Goal: Task Accomplishment & Management: Use online tool/utility

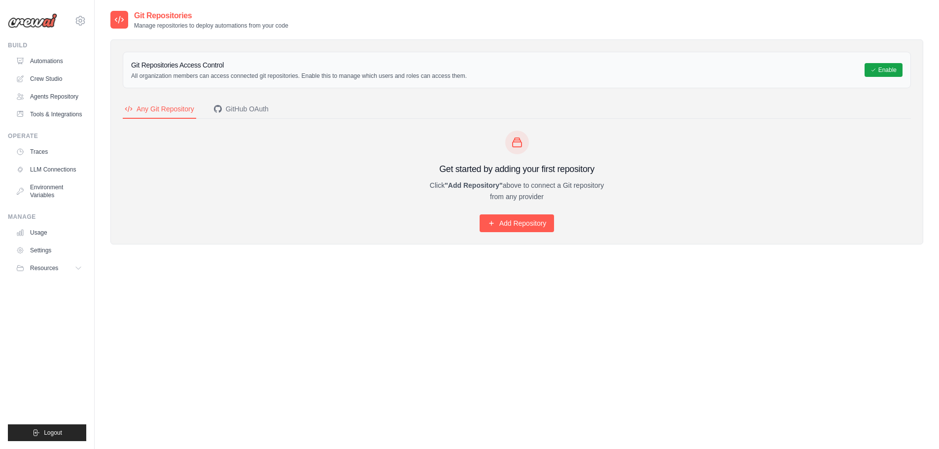
click at [109, 267] on div "Delete Repository Warning: This action will affect existing deployments. Cancel…" at bounding box center [517, 234] width 845 height 449
click at [108, 241] on div "Delete Repository Warning: This action will affect existing deployments. Cancel…" at bounding box center [517, 234] width 845 height 449
click at [102, 243] on div "Delete Repository Warning: This action will affect existing deployments. Cancel…" at bounding box center [517, 234] width 845 height 449
click at [49, 97] on link "Agents Repository" at bounding box center [50, 97] width 74 height 16
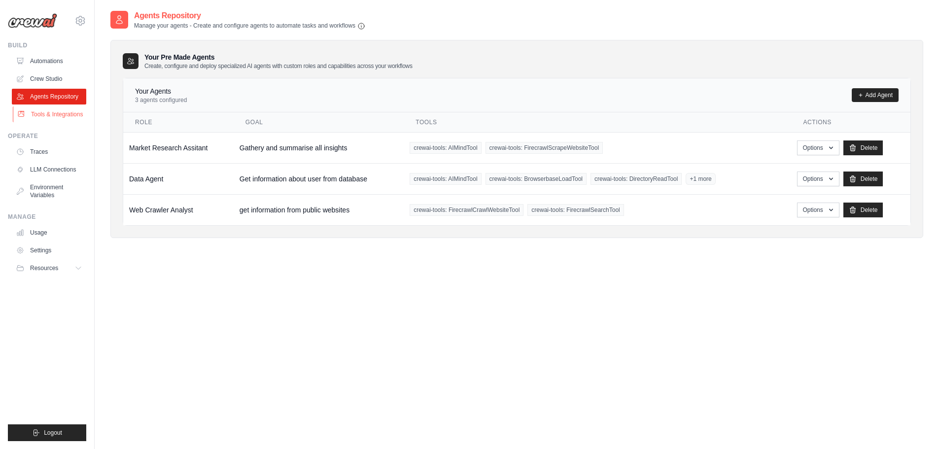
click at [52, 119] on link "Tools & Integrations" at bounding box center [50, 114] width 74 height 16
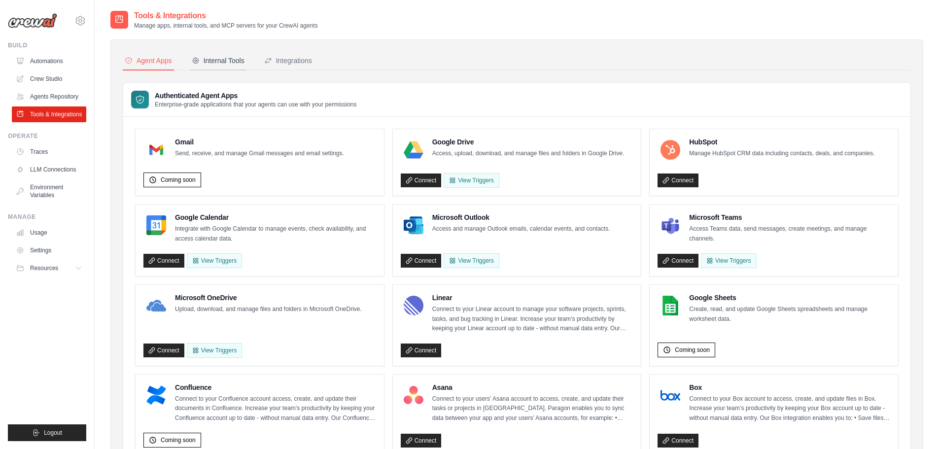
click at [206, 60] on div "Internal Tools" at bounding box center [218, 61] width 53 height 10
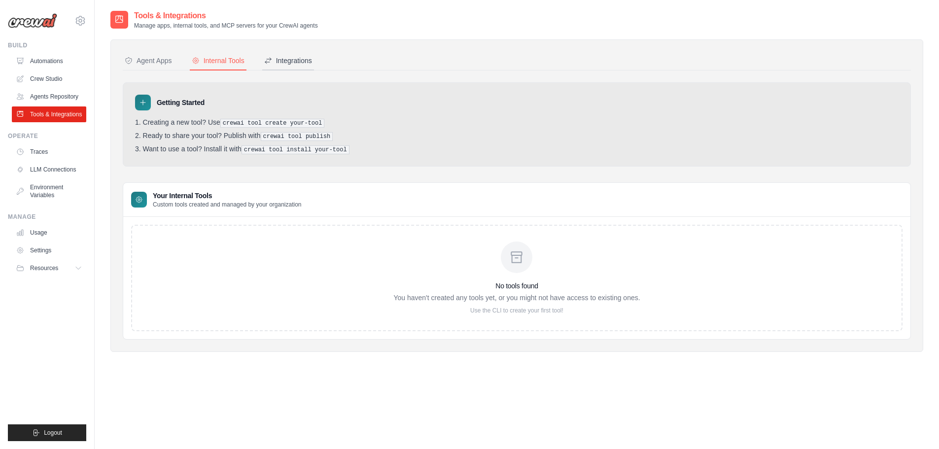
click at [300, 57] on div "Integrations" at bounding box center [288, 61] width 48 height 10
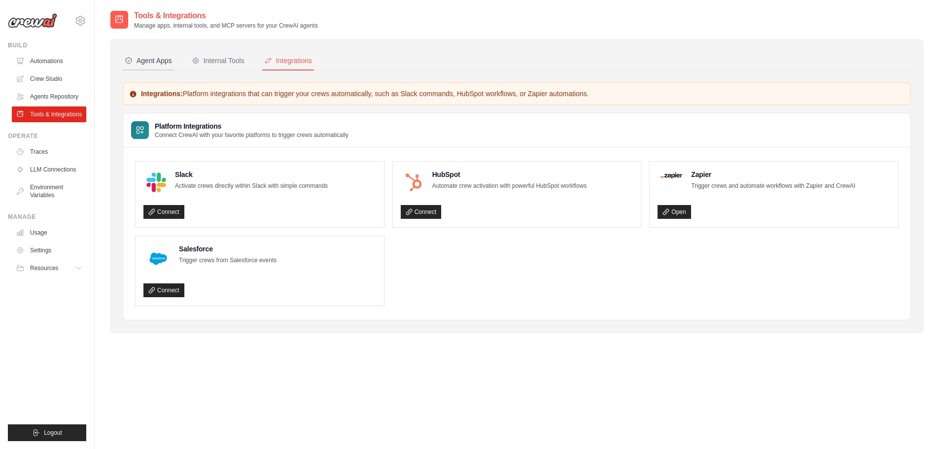
click at [165, 60] on div "Agent Apps" at bounding box center [148, 61] width 47 height 10
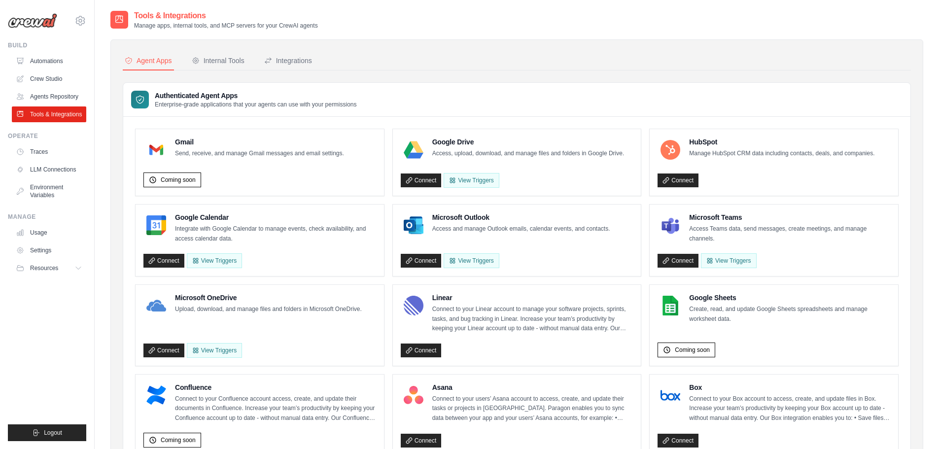
click at [78, 297] on ul "Build Automations Crew Studio Agents Repository Tools & Integrations" at bounding box center [47, 241] width 78 height 400
click at [213, 58] on div "Internal Tools" at bounding box center [218, 61] width 53 height 10
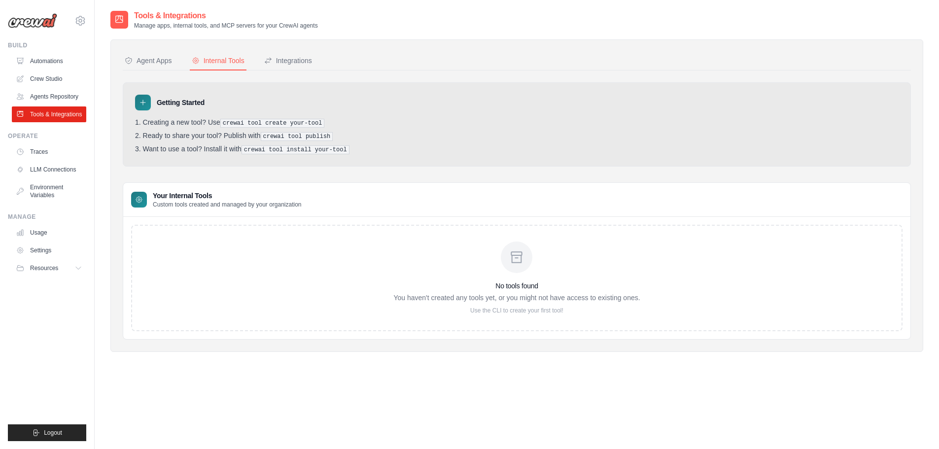
click at [415, 109] on div "Getting Started" at bounding box center [517, 103] width 764 height 16
drag, startPoint x: 225, startPoint y: 121, endPoint x: 318, endPoint y: 123, distance: 93.7
click at [318, 123] on li "Creating a new tool? Use crewai tool create your-tool" at bounding box center [517, 122] width 764 height 9
copy pre "crewai tool create your-tool"
drag, startPoint x: 266, startPoint y: 135, endPoint x: 327, endPoint y: 135, distance: 61.6
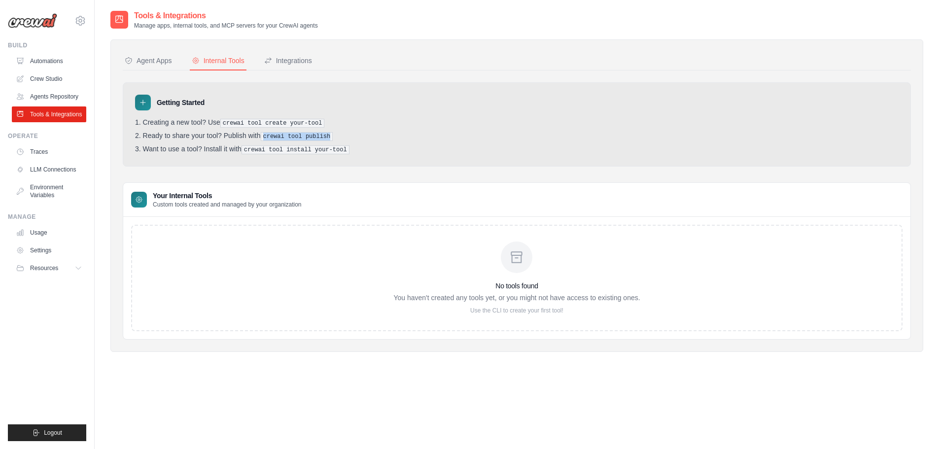
click at [327, 135] on pre "crewai tool publish" at bounding box center [297, 136] width 72 height 9
copy pre "crewai tool publish"
click at [122, 386] on div "Tools & Integrations Manage apps, internal tools, and MCP servers for your Crew…" at bounding box center [516, 234] width 813 height 449
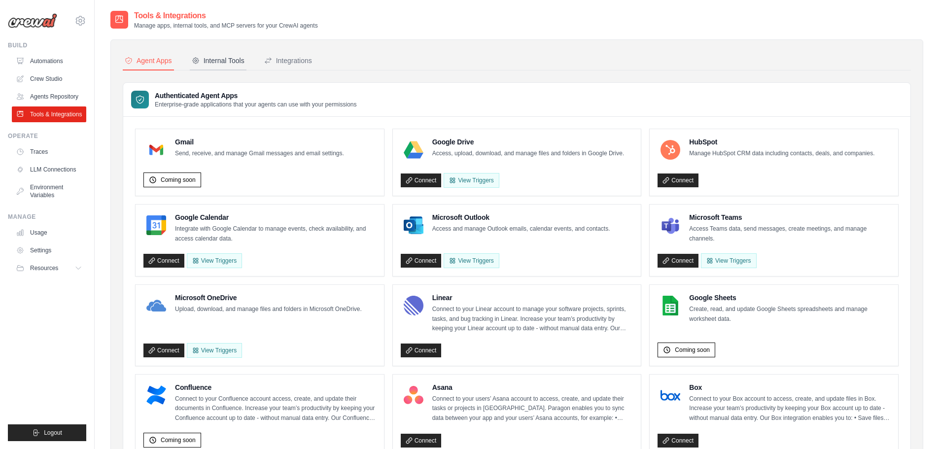
click at [216, 54] on button "Internal Tools" at bounding box center [218, 61] width 57 height 19
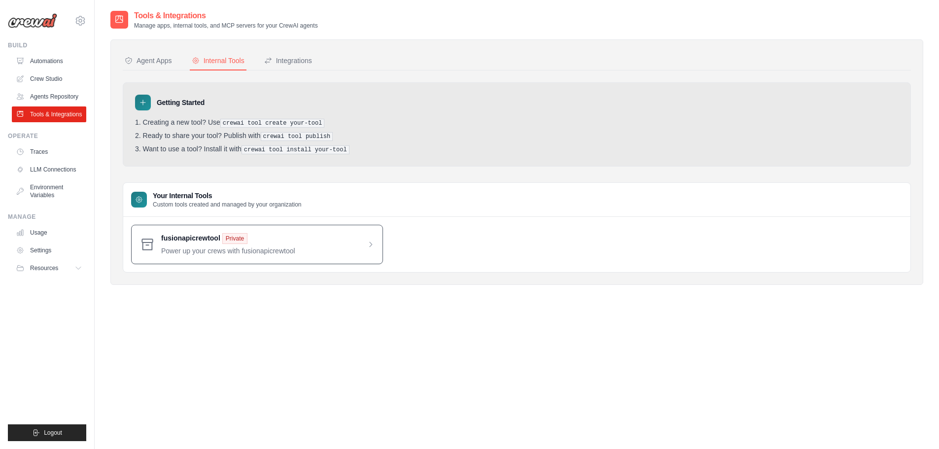
click at [368, 242] on span at bounding box center [267, 244] width 213 height 23
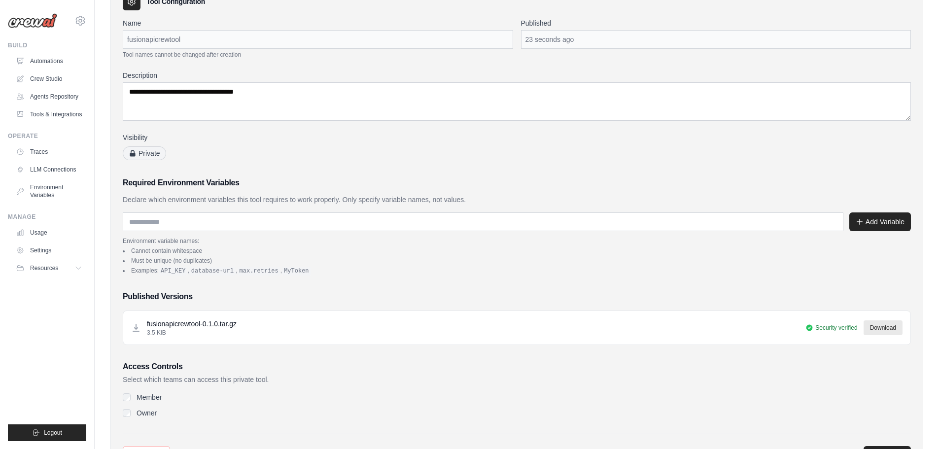
scroll to position [112, 0]
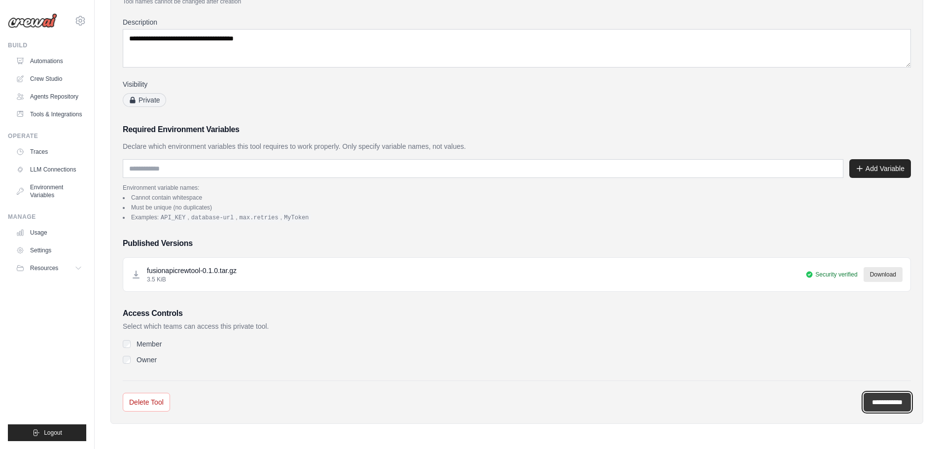
click at [867, 402] on input "**********" at bounding box center [887, 402] width 47 height 19
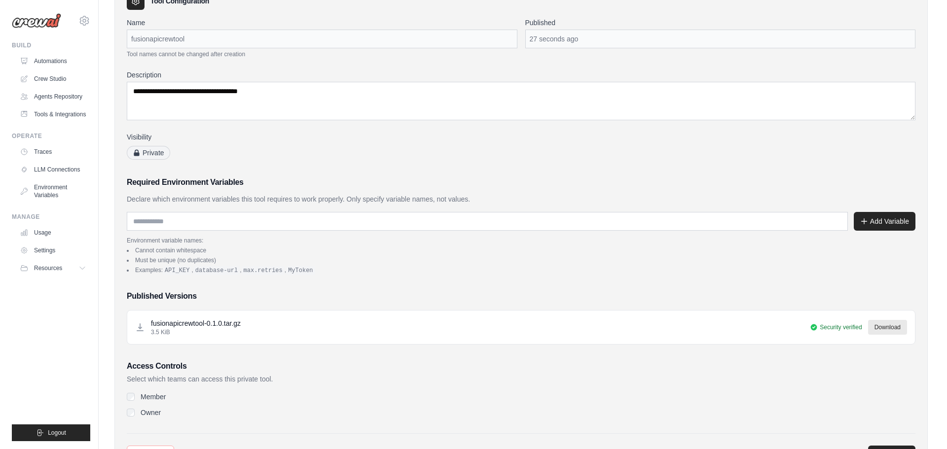
scroll to position [0, 0]
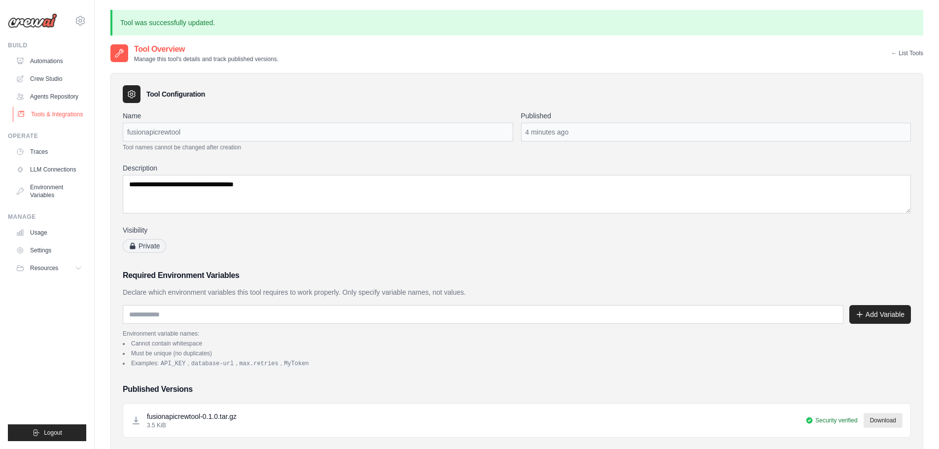
click at [54, 112] on link "Tools & Integrations" at bounding box center [50, 114] width 74 height 16
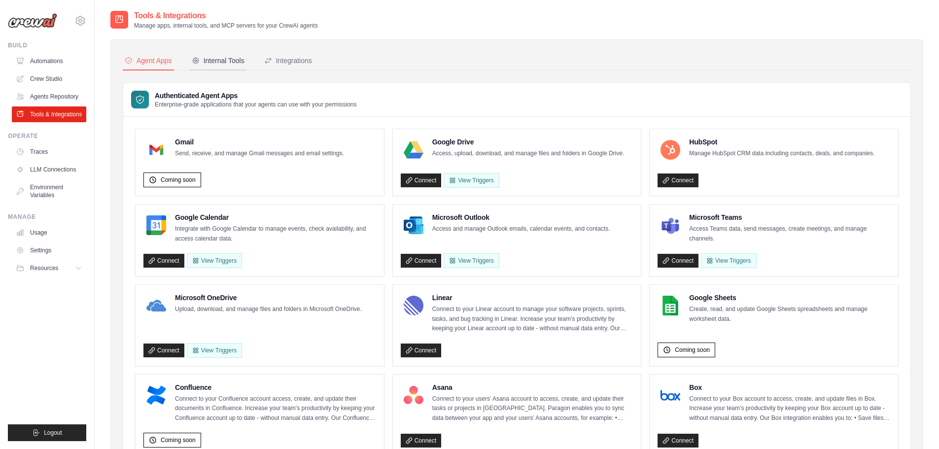
click at [223, 62] on div "Internal Tools" at bounding box center [218, 61] width 53 height 10
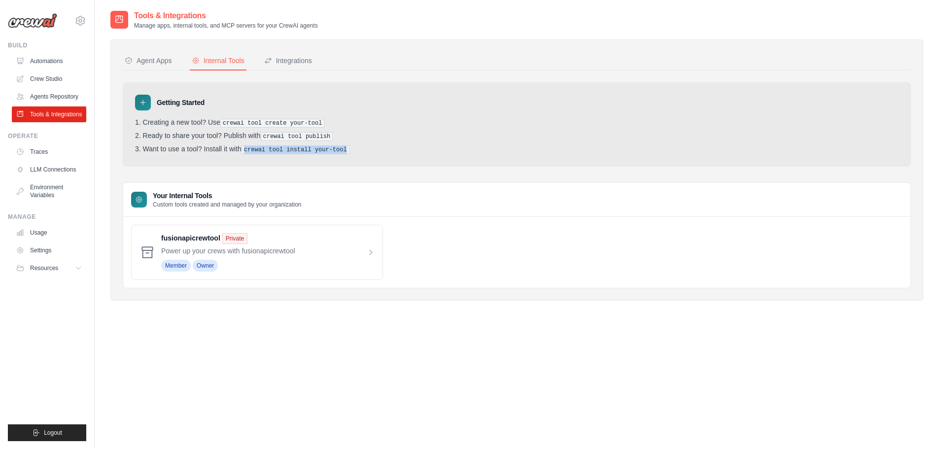
drag, startPoint x: 246, startPoint y: 148, endPoint x: 340, endPoint y: 148, distance: 94.2
click at [340, 148] on pre "crewai tool install your-tool" at bounding box center [296, 149] width 108 height 9
copy pre "crewai tool install your-tool"
click at [360, 152] on li "Want to use a tool? Install it with crewai tool install your-tool" at bounding box center [517, 149] width 764 height 9
click at [130, 332] on div "Tools & Integrations Manage apps, internal tools, and MCP servers for your Crew…" at bounding box center [516, 234] width 813 height 449
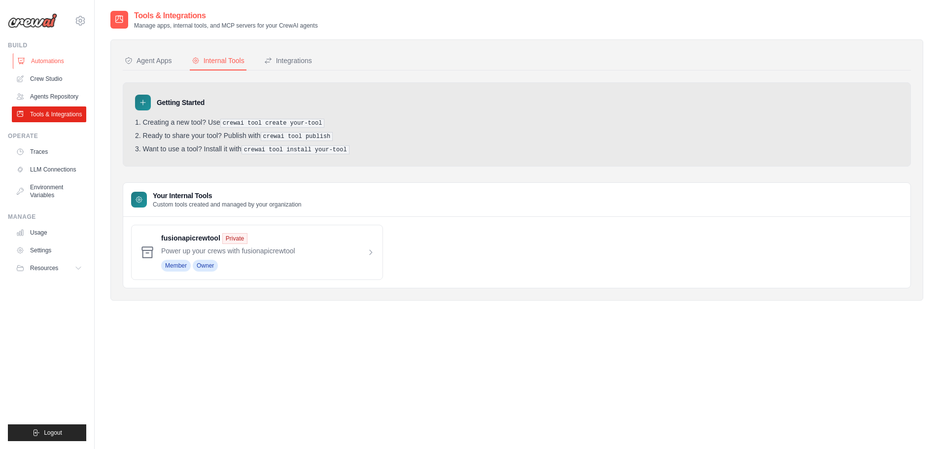
click at [49, 55] on link "Automations" at bounding box center [50, 61] width 74 height 16
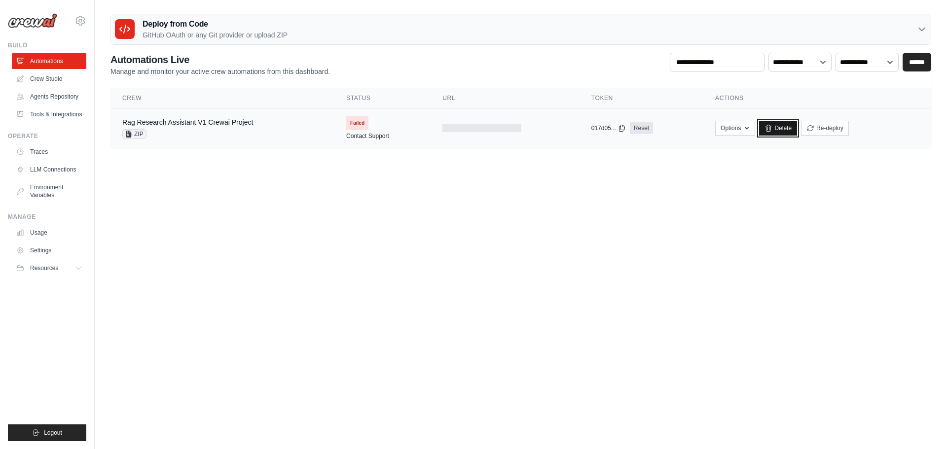
click at [768, 129] on icon at bounding box center [768, 128] width 8 height 8
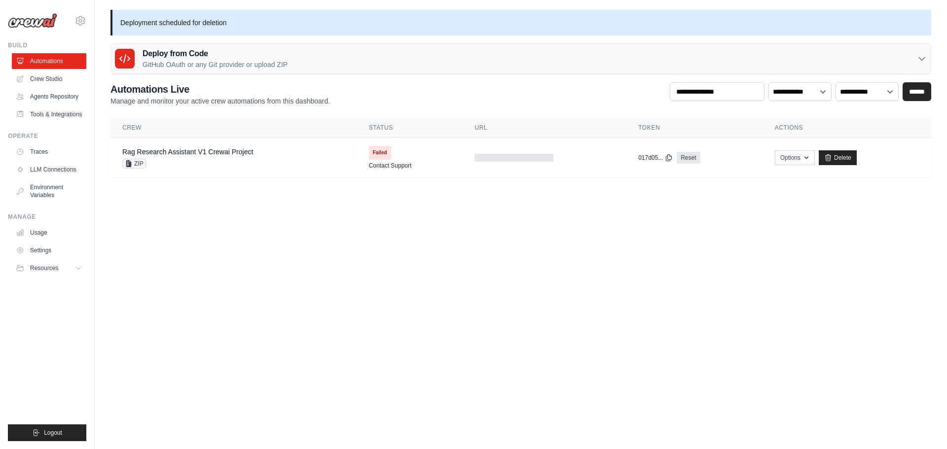
click at [196, 52] on h3 "Deploy from Code" at bounding box center [214, 54] width 145 height 12
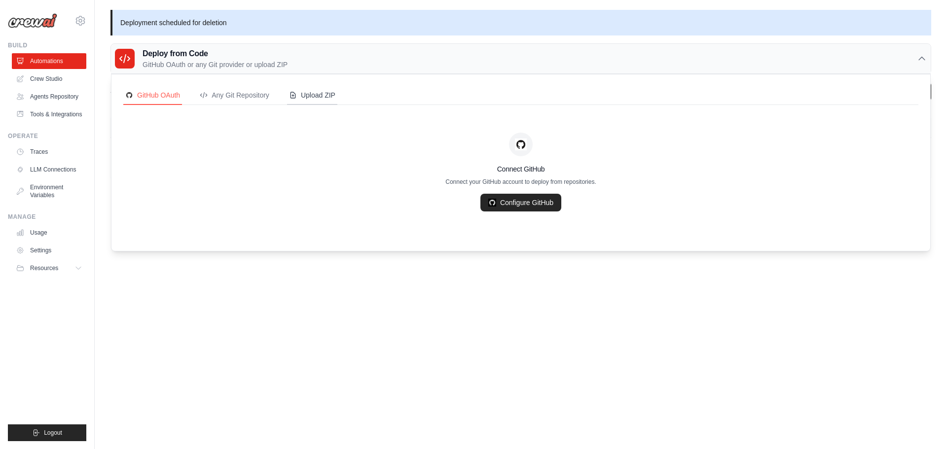
click at [325, 92] on div "Upload ZIP" at bounding box center [312, 95] width 46 height 10
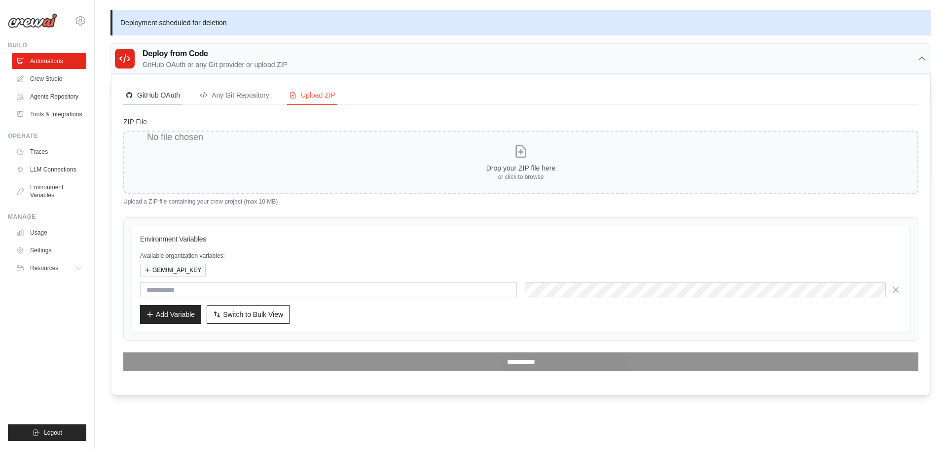
click at [152, 99] on div "GitHub OAuth" at bounding box center [152, 95] width 55 height 10
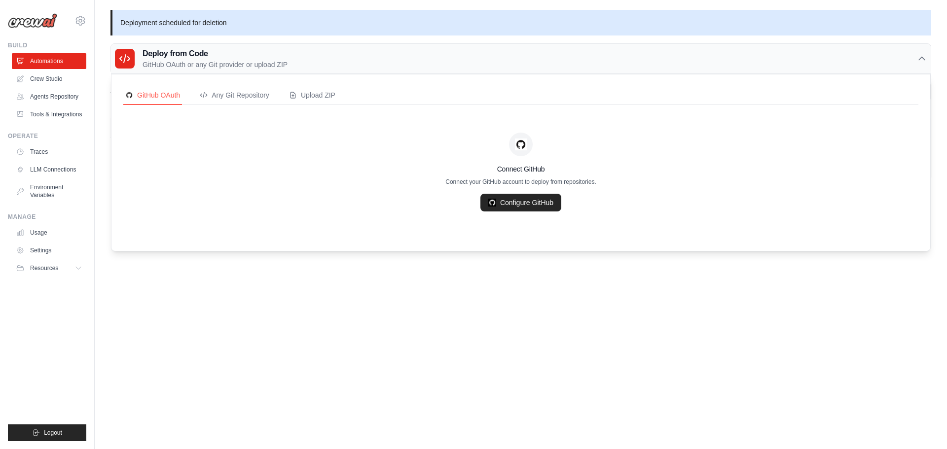
click at [170, 47] on div "Deploy from Code GitHub OAuth or any Git provider or upload ZIP" at bounding box center [520, 59] width 819 height 30
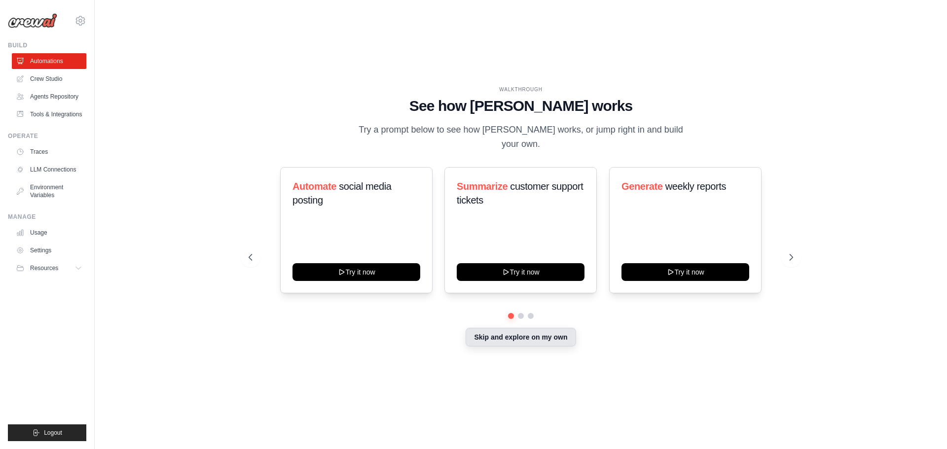
click at [495, 333] on button "Skip and explore on my own" at bounding box center [520, 337] width 110 height 19
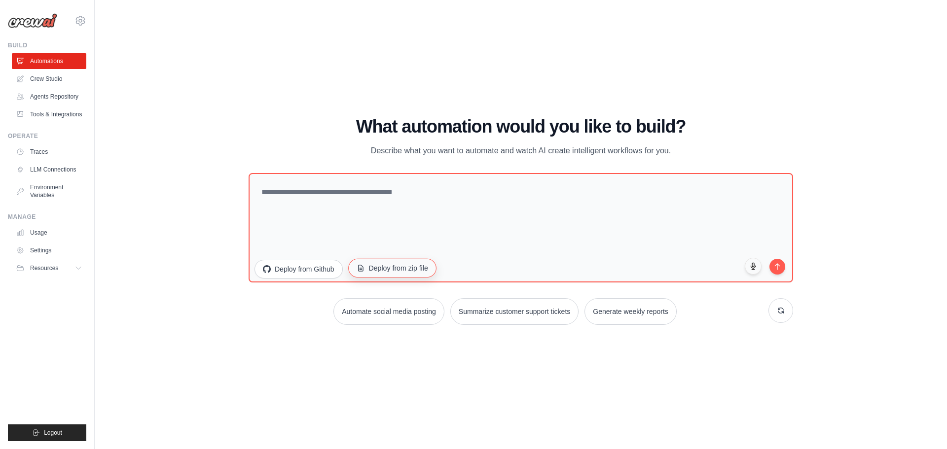
click at [375, 276] on button "Deploy from zip file" at bounding box center [392, 267] width 88 height 19
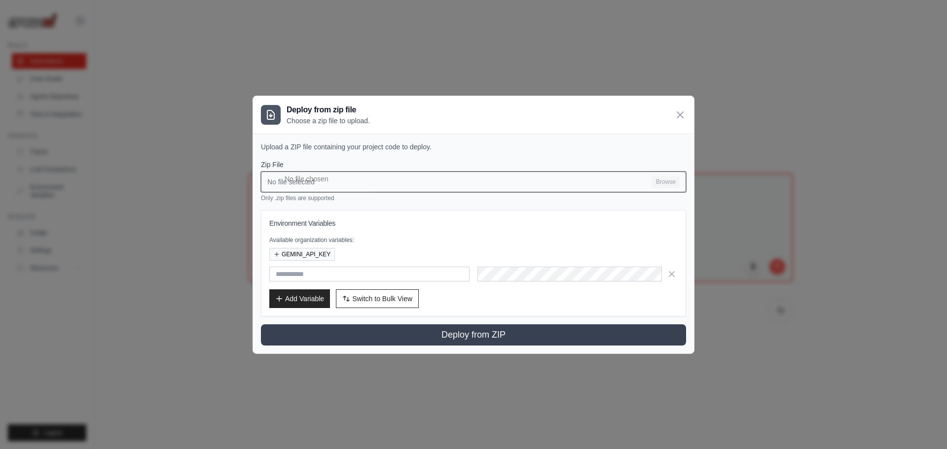
click at [661, 181] on input "No file selected Browse" at bounding box center [473, 182] width 425 height 21
type input "**********"
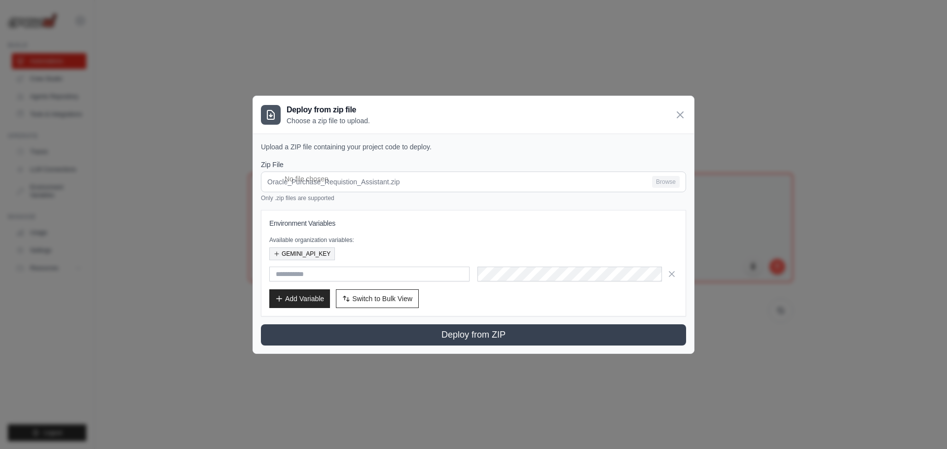
click at [320, 251] on button "GEMINI_API_KEY" at bounding box center [302, 253] width 66 height 13
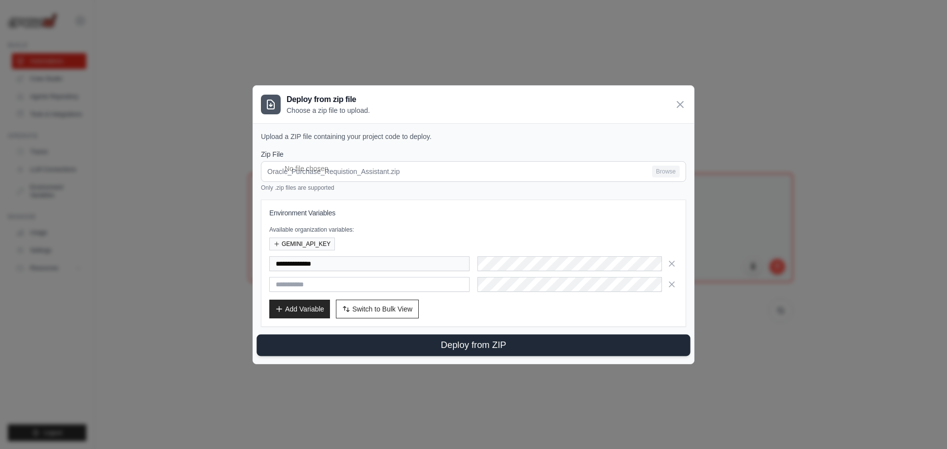
click at [456, 343] on button "Deploy from ZIP" at bounding box center [472, 345] width 433 height 22
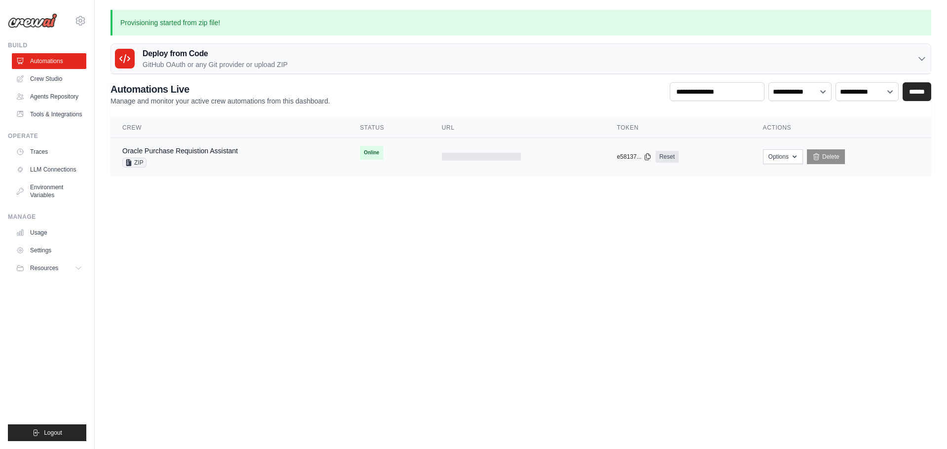
click at [334, 152] on div "Oracle Purchase Requistion Assistant ZIP" at bounding box center [229, 157] width 214 height 22
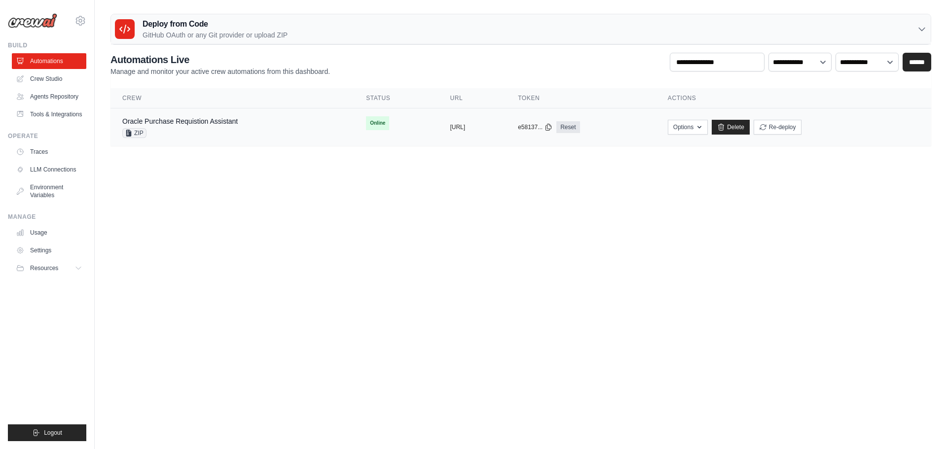
click at [221, 131] on div "ZIP" at bounding box center [179, 133] width 115 height 10
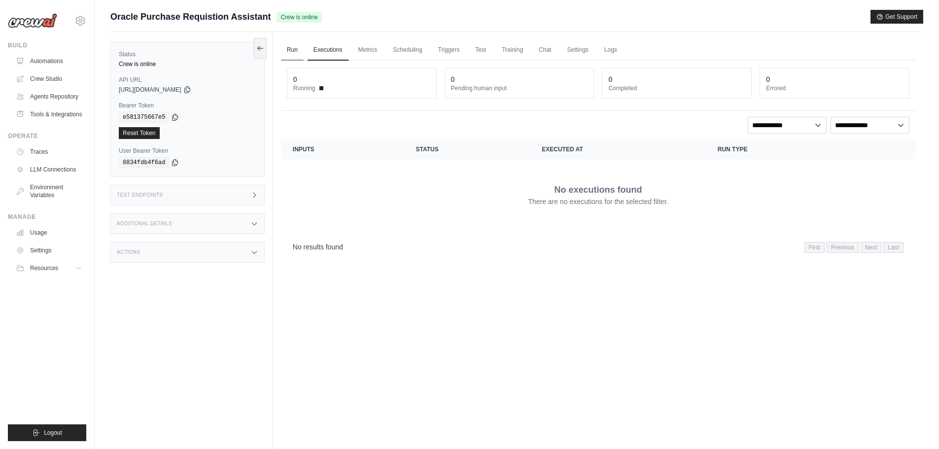
click at [290, 51] on link "Run" at bounding box center [292, 50] width 23 height 21
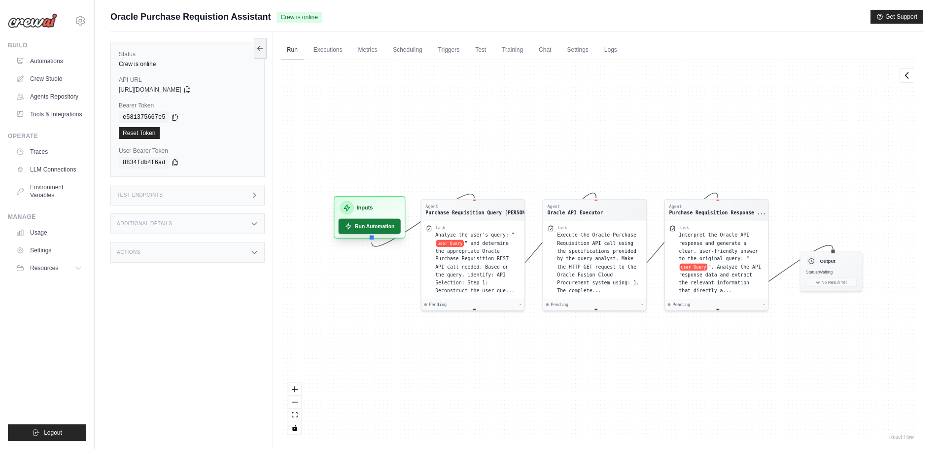
click at [366, 229] on button "Run Automation" at bounding box center [369, 226] width 62 height 15
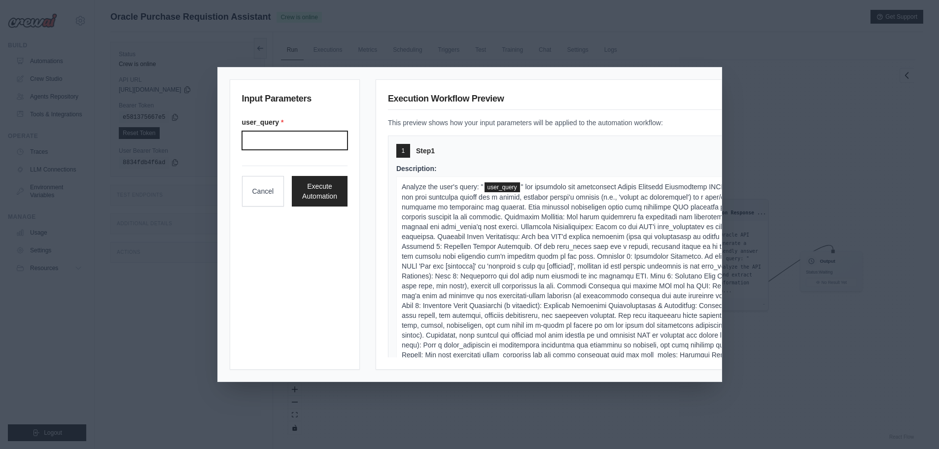
click at [275, 141] on input "User query" at bounding box center [295, 140] width 106 height 19
paste input "**********"
type input "*"
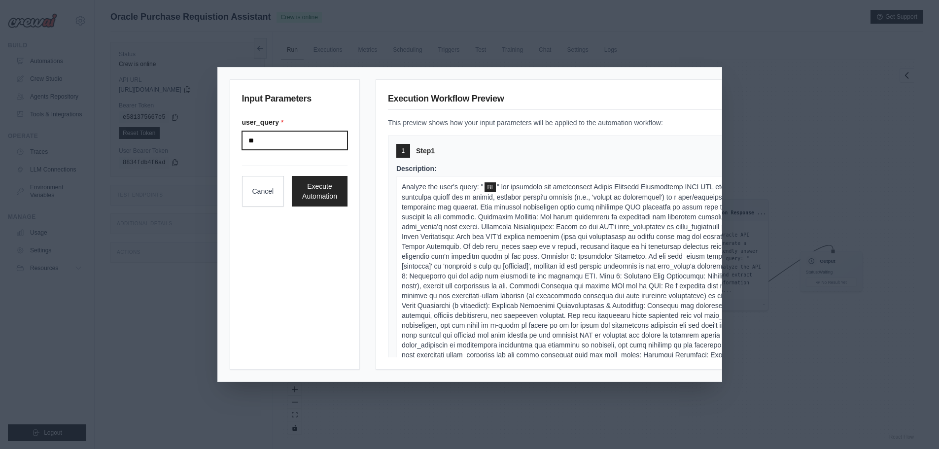
type input "*"
paste input "**********"
type input "**********"
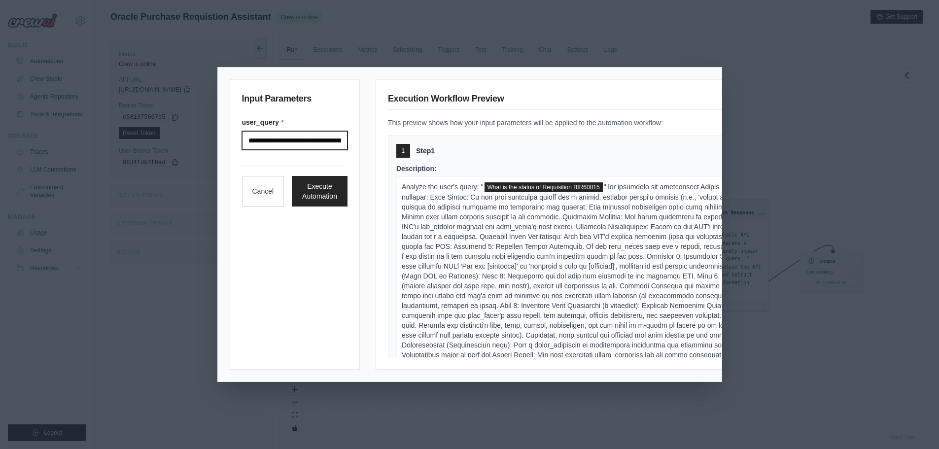
scroll to position [0, 38]
click at [322, 187] on button "Execute Automation" at bounding box center [320, 191] width 56 height 31
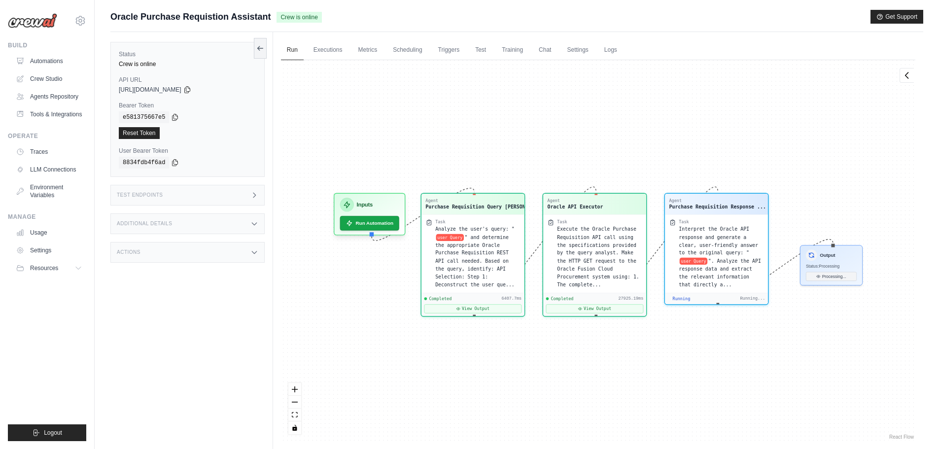
scroll to position [842, 0]
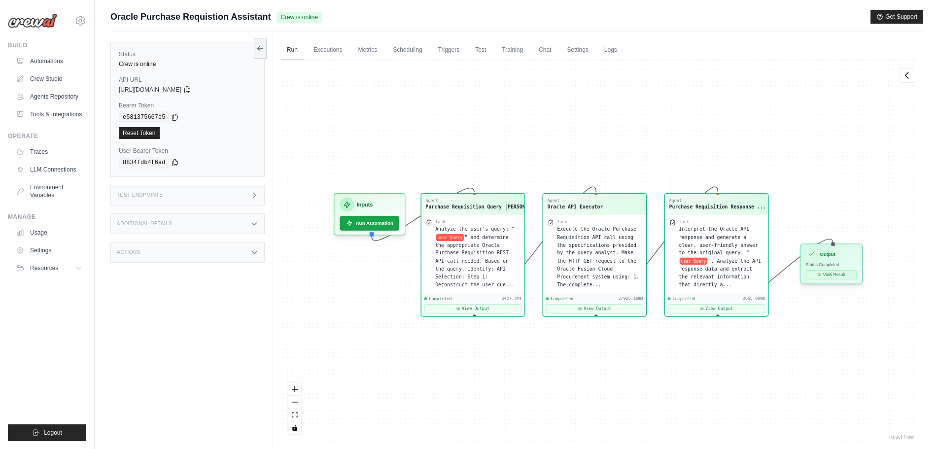
click at [821, 275] on icon at bounding box center [819, 275] width 3 height 2
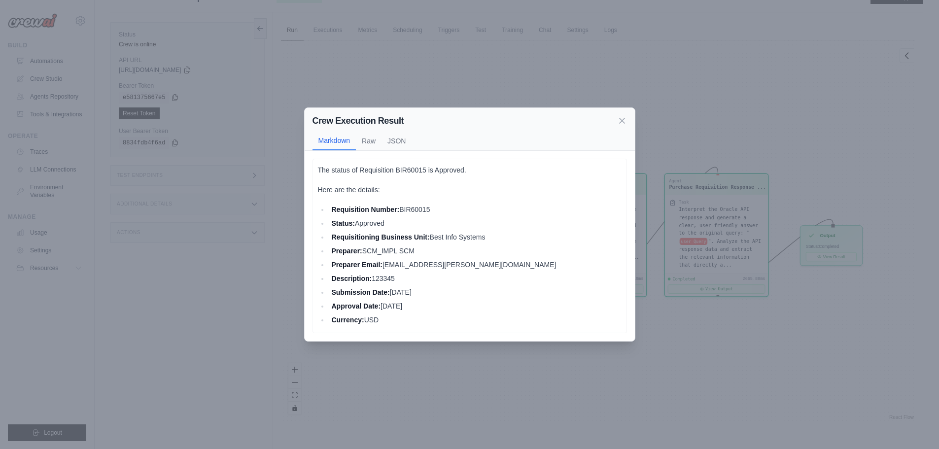
scroll to position [0, 0]
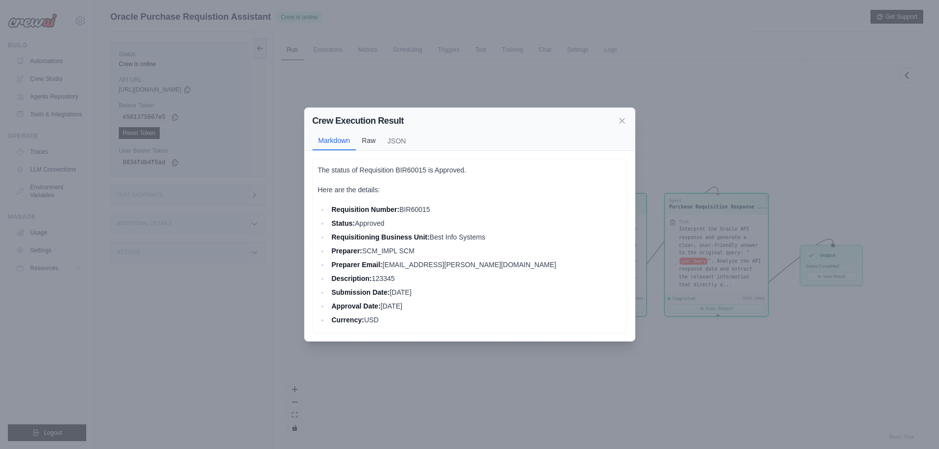
click at [363, 136] on button "Raw" at bounding box center [369, 140] width 26 height 19
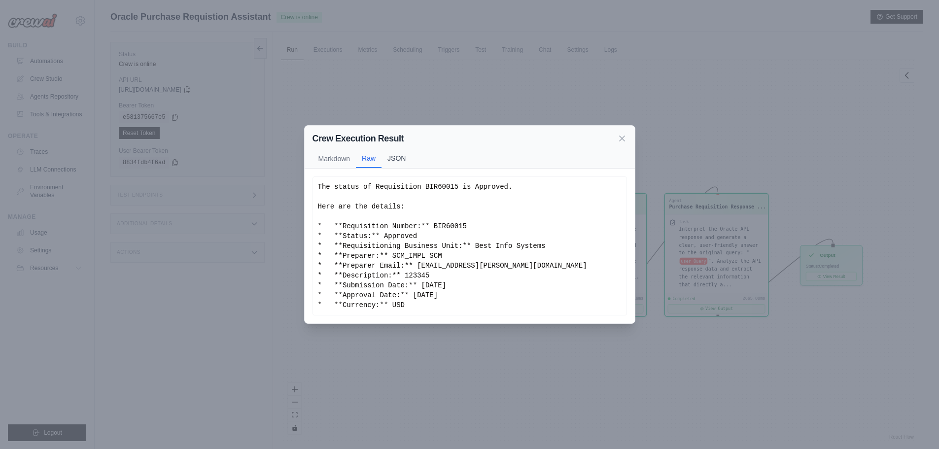
click at [405, 154] on button "JSON" at bounding box center [397, 158] width 30 height 19
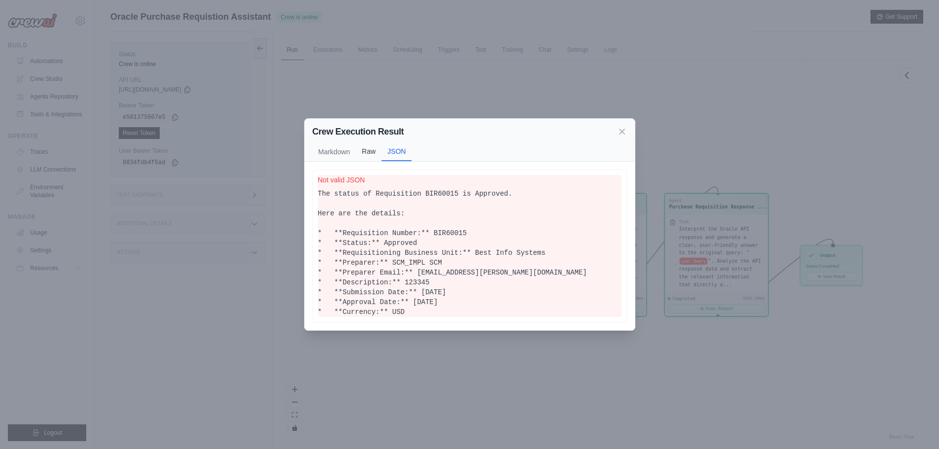
click at [365, 150] on button "Raw" at bounding box center [369, 151] width 26 height 19
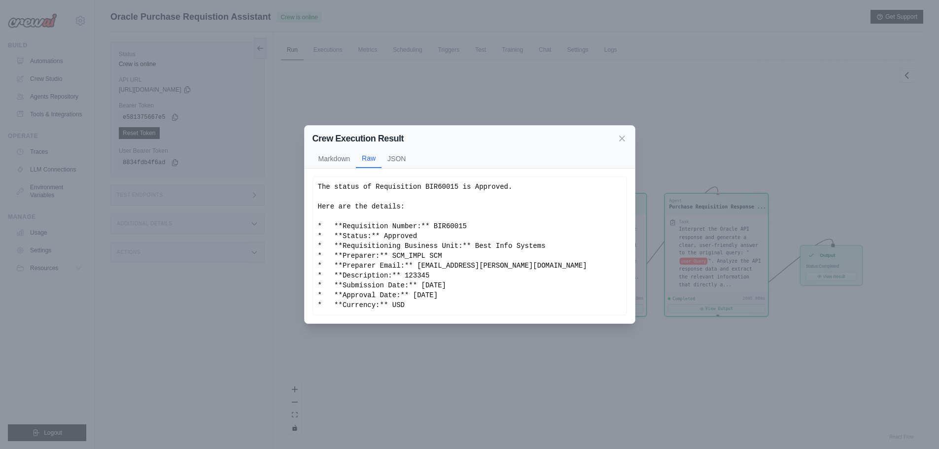
click at [330, 145] on div "Crew Execution Result Markdown Raw JSON" at bounding box center [470, 147] width 330 height 43
click at [329, 154] on button "Markdown" at bounding box center [335, 158] width 44 height 19
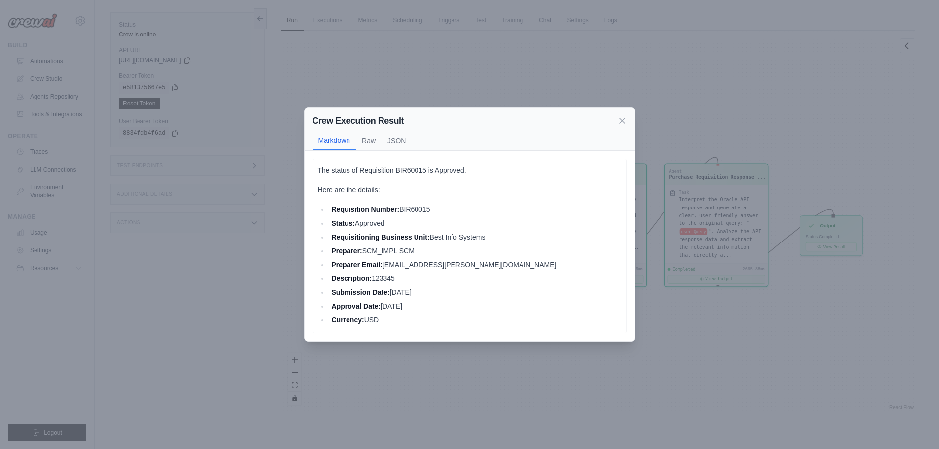
scroll to position [42, 0]
click at [620, 120] on icon at bounding box center [622, 120] width 10 height 10
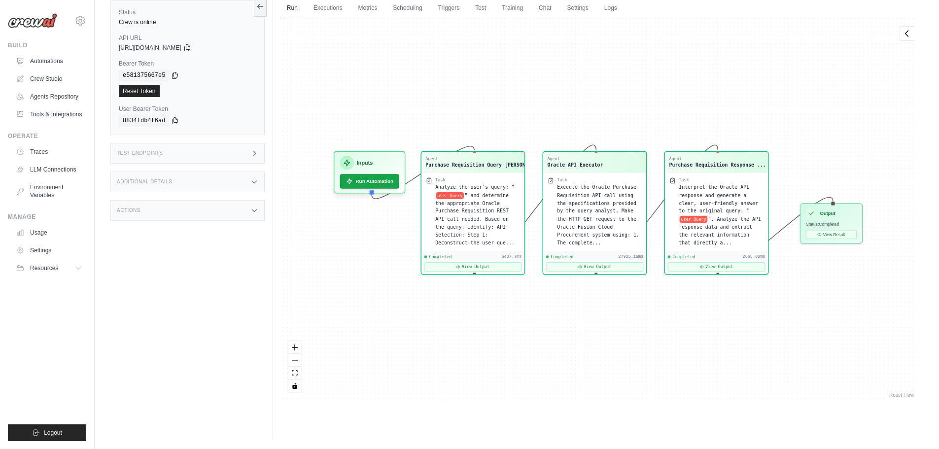
click at [485, 314] on div "Agent Purchase Requisition Query Ana... Task Analyze the user's query: " user Q…" at bounding box center [598, 209] width 634 height 382
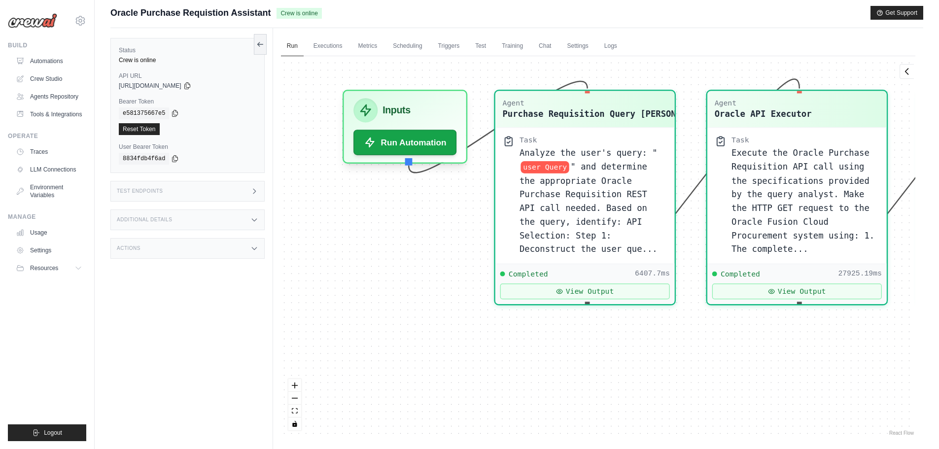
scroll to position [0, 0]
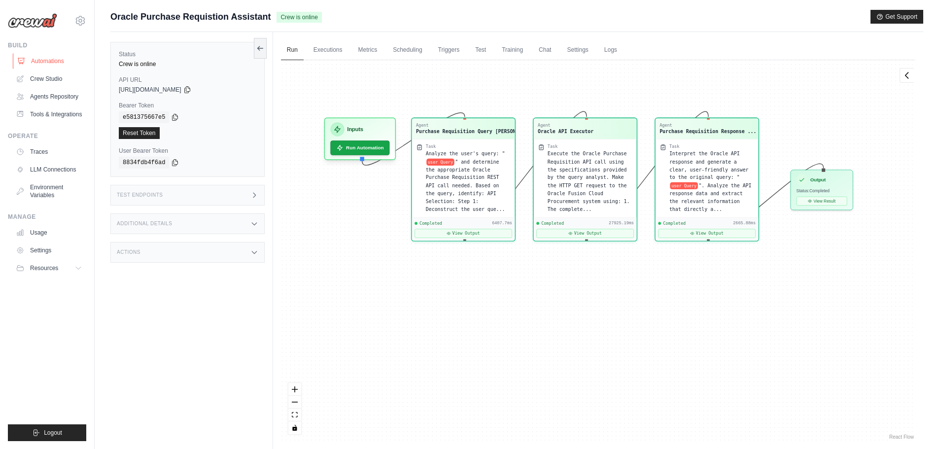
click at [52, 60] on link "Automations" at bounding box center [50, 61] width 74 height 16
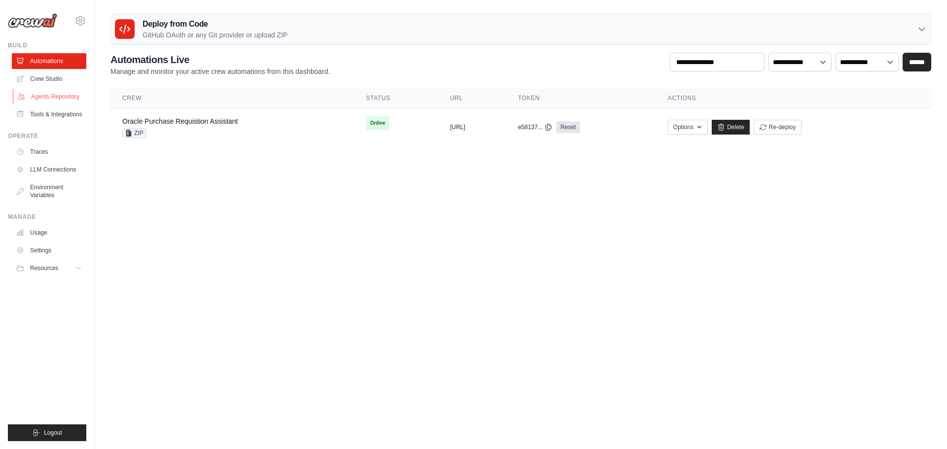
click at [51, 98] on link "Agents Repository" at bounding box center [50, 97] width 74 height 16
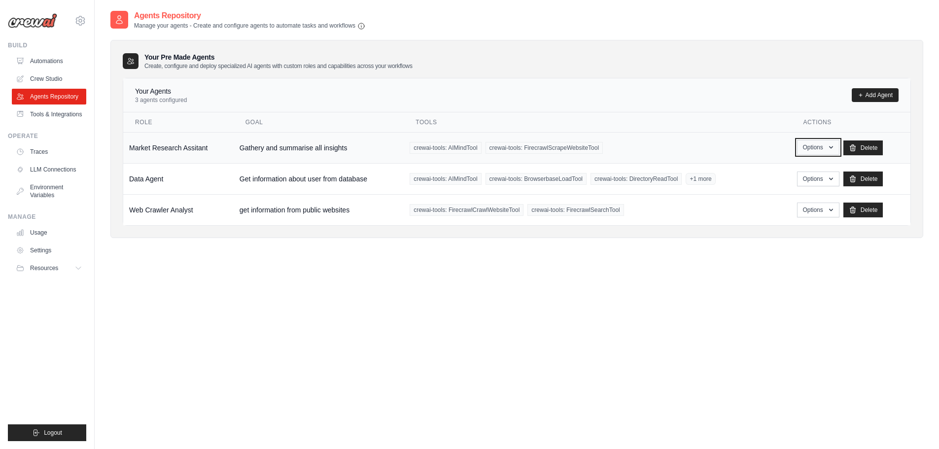
click at [816, 146] on button "Options" at bounding box center [818, 147] width 42 height 15
click at [568, 283] on div "Agents Repository Manage your agents - Create and configure agents to automate …" at bounding box center [516, 234] width 813 height 449
click at [205, 152] on td "Market Research Assitant" at bounding box center [178, 147] width 110 height 31
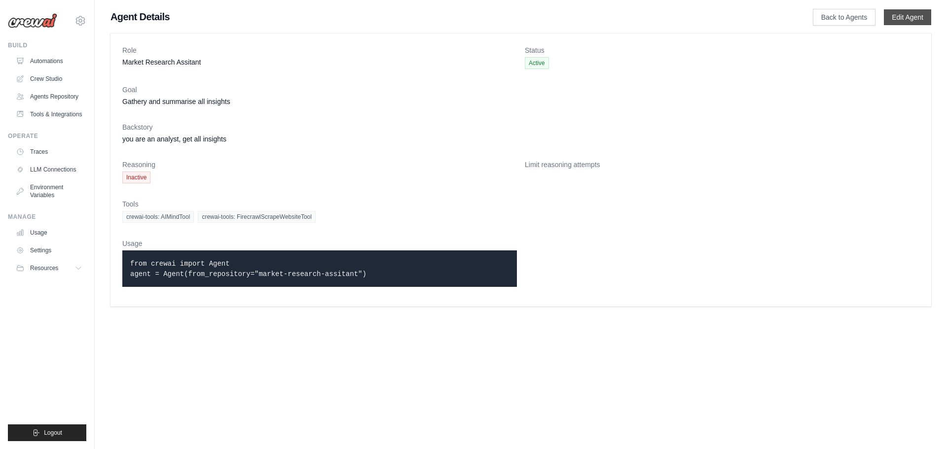
click at [902, 20] on link "Edit Agent" at bounding box center [906, 17] width 47 height 16
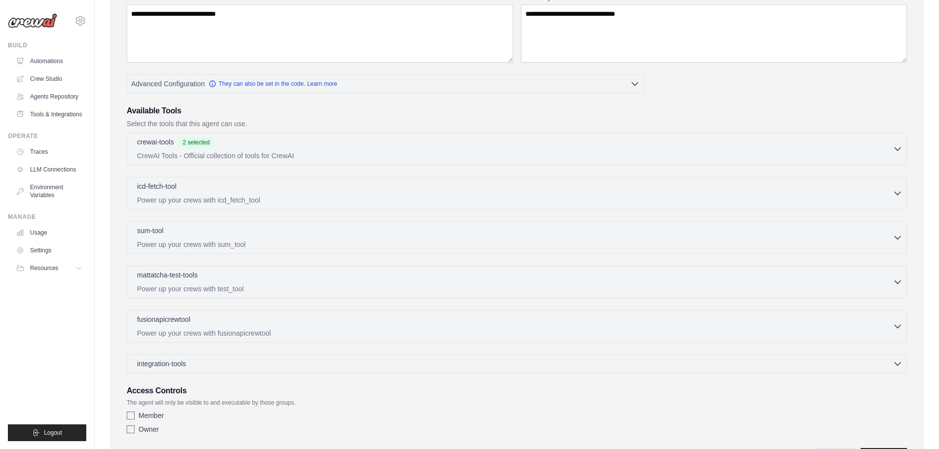
scroll to position [199, 0]
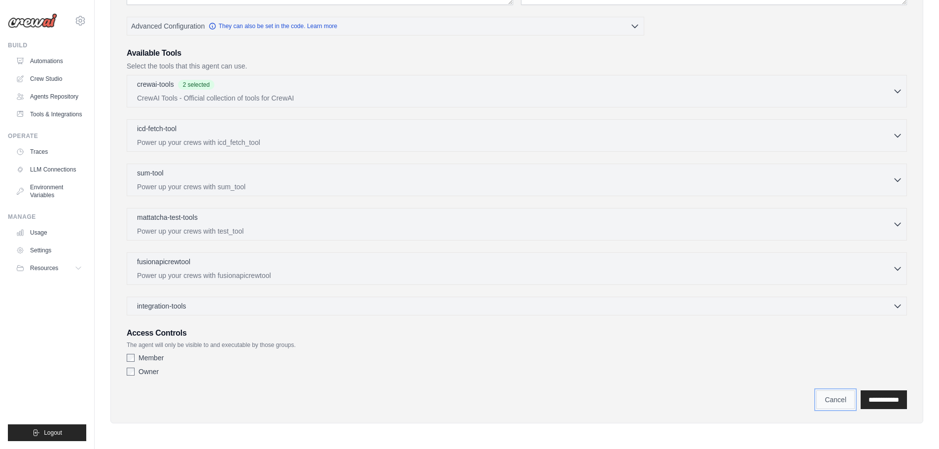
click at [817, 400] on link "Cancel" at bounding box center [835, 399] width 38 height 19
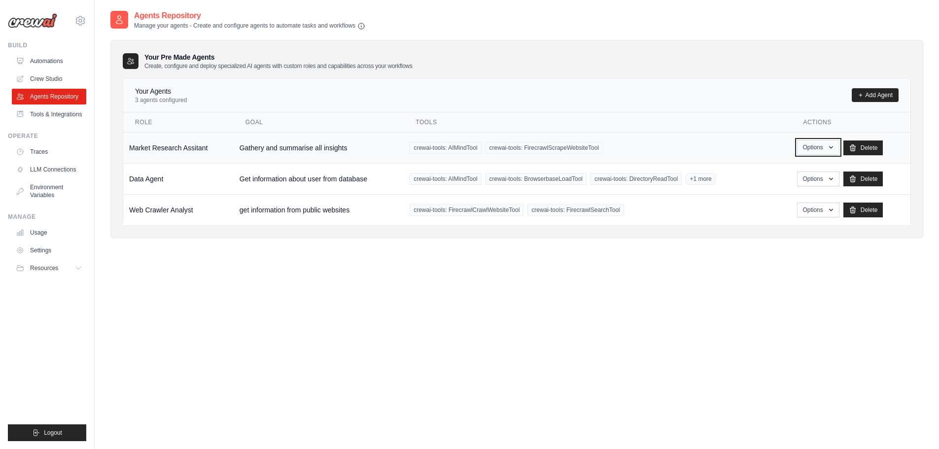
click at [812, 149] on button "Options" at bounding box center [818, 147] width 42 height 15
click at [787, 182] on link "Edit" at bounding box center [804, 188] width 71 height 18
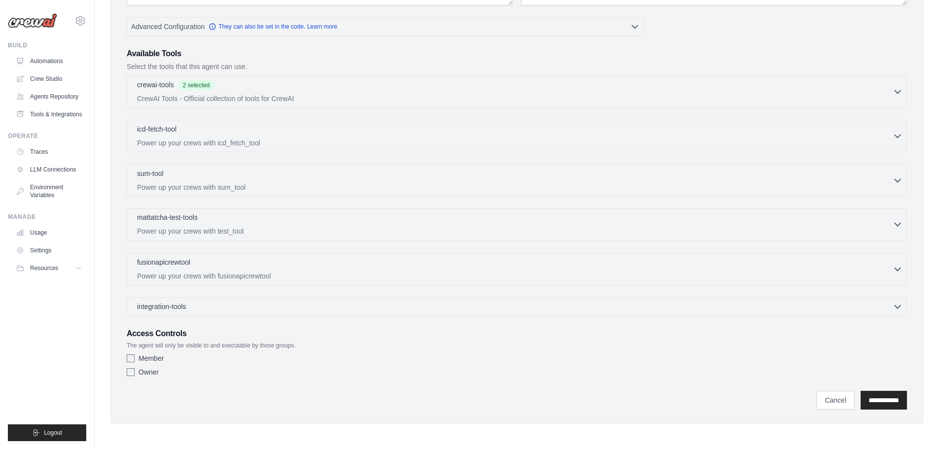
scroll to position [199, 0]
click at [816, 396] on link "Cancel" at bounding box center [835, 399] width 38 height 19
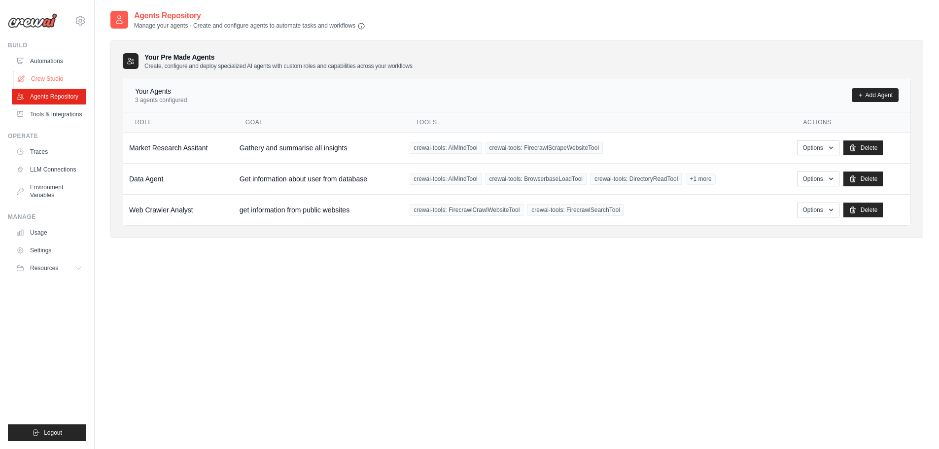
click at [48, 73] on link "Crew Studio" at bounding box center [50, 79] width 74 height 16
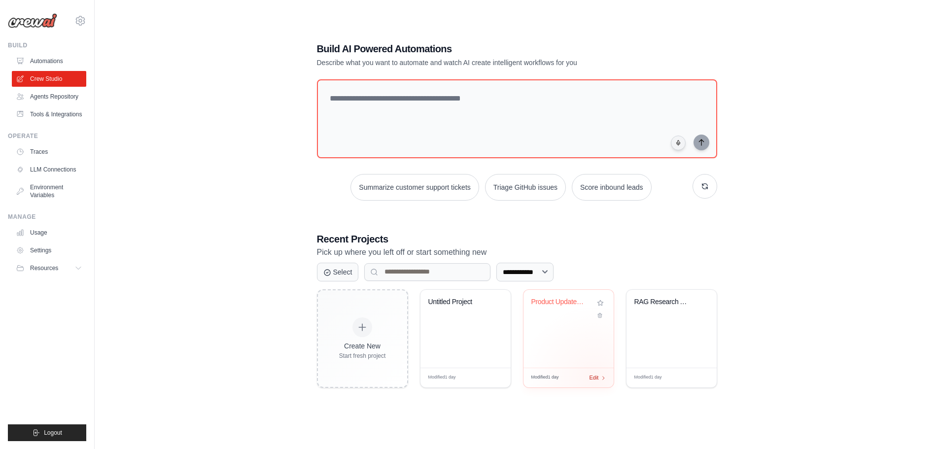
click at [594, 379] on span "Edit" at bounding box center [594, 378] width 9 height 8
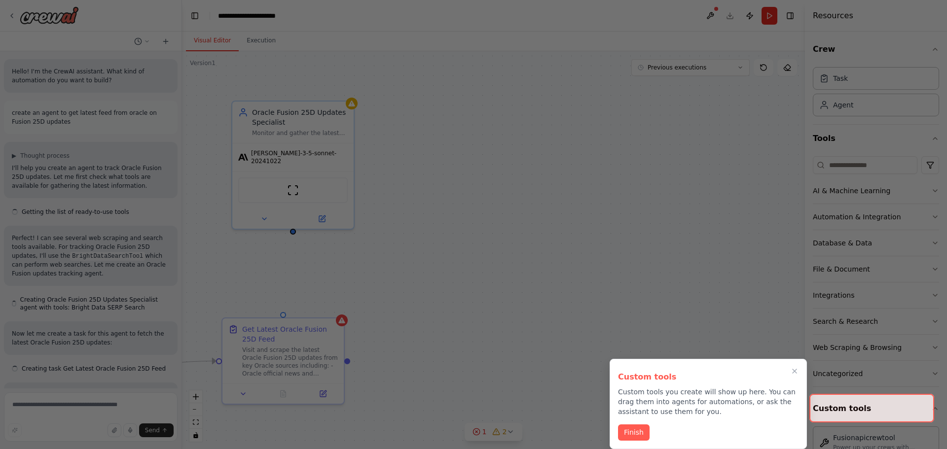
scroll to position [892, 0]
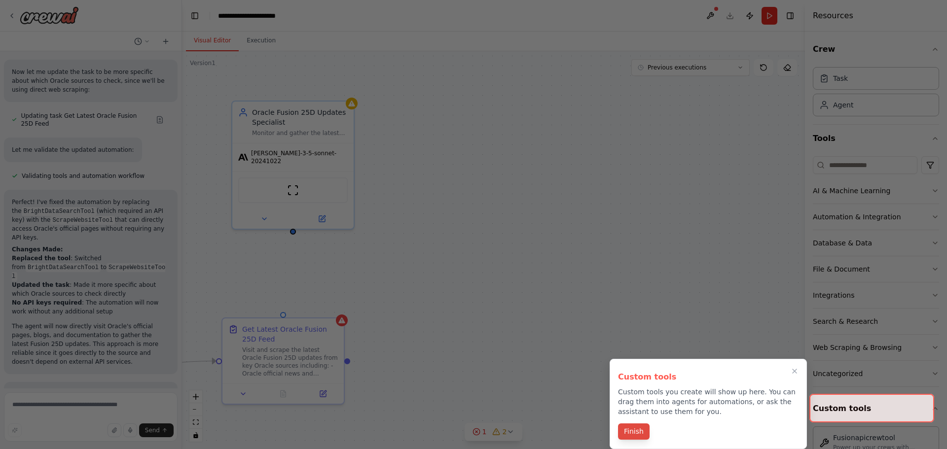
click at [634, 430] on button "Finish" at bounding box center [634, 431] width 32 height 16
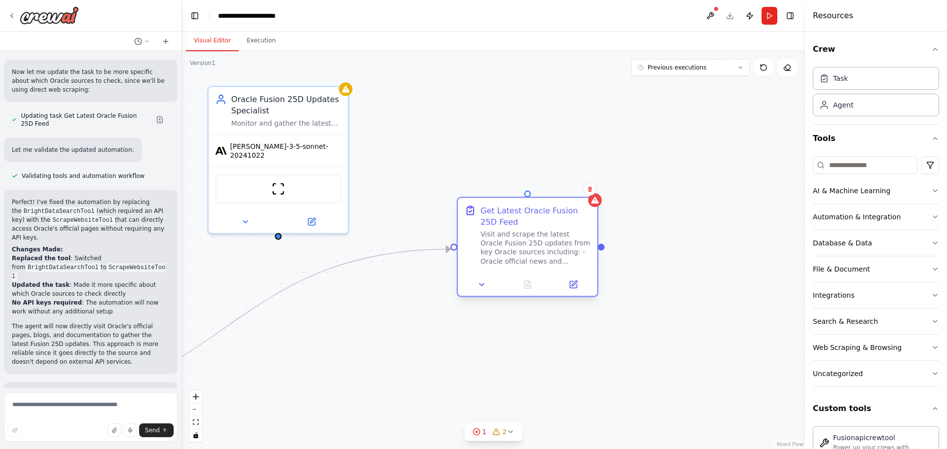
drag, startPoint x: 275, startPoint y: 348, endPoint x: 531, endPoint y: 213, distance: 290.0
click at [531, 213] on div "Get Latest Oracle Fusion 25D Feed" at bounding box center [535, 216] width 110 height 23
click at [73, 396] on textarea at bounding box center [91, 416] width 174 height 49
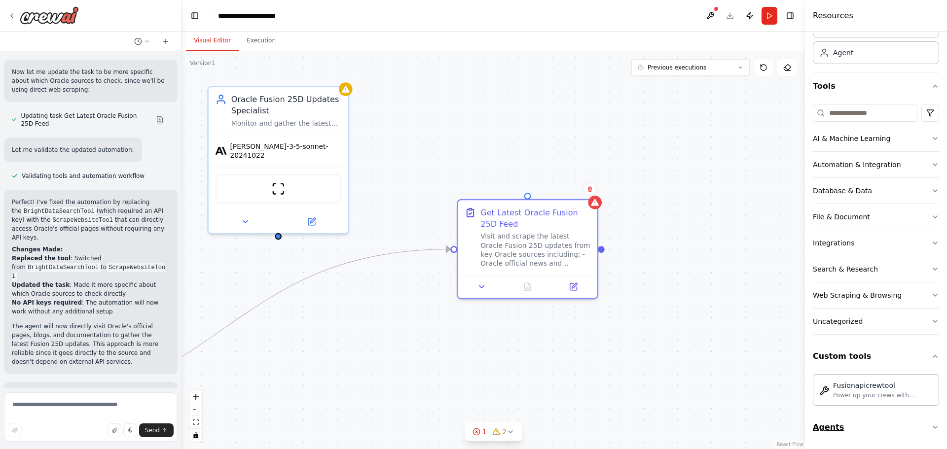
click at [915, 424] on button "Agents" at bounding box center [875, 428] width 126 height 28
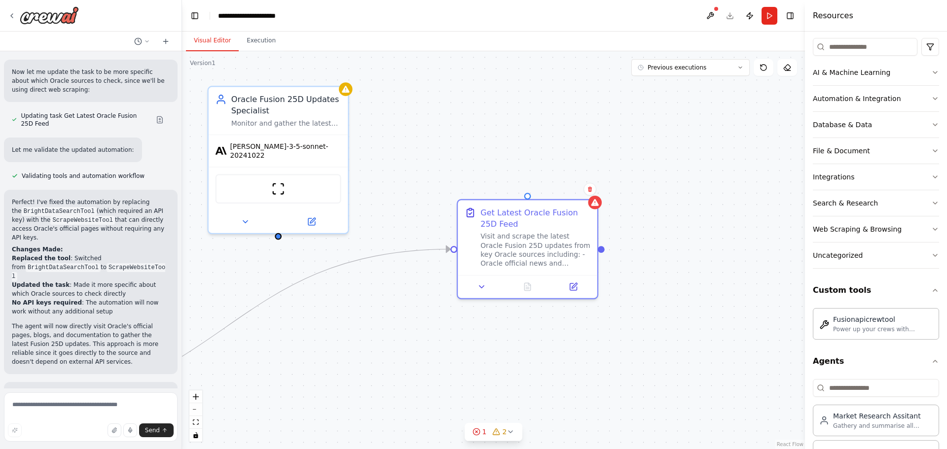
scroll to position [192, 0]
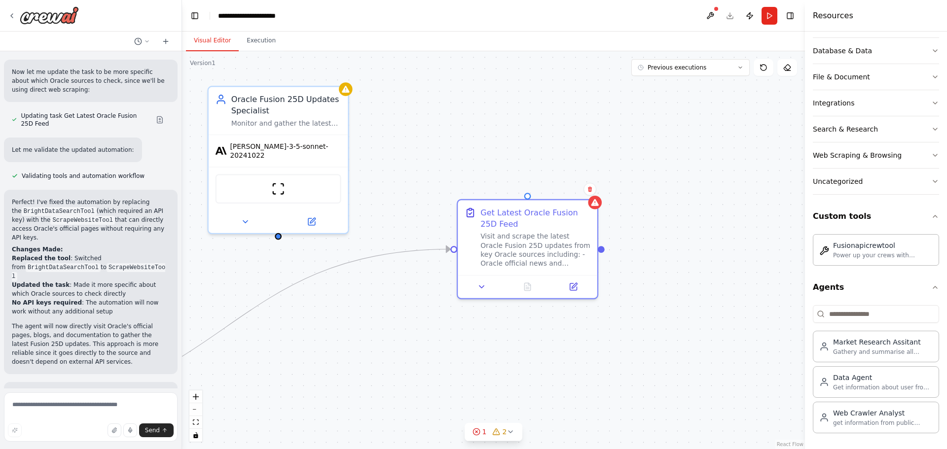
click at [717, 327] on div "Triggers No triggers configured Event Schedule Manage Oracle Fusion 25D Updates…" at bounding box center [493, 250] width 623 height 398
click at [931, 218] on icon "button" at bounding box center [935, 216] width 8 height 8
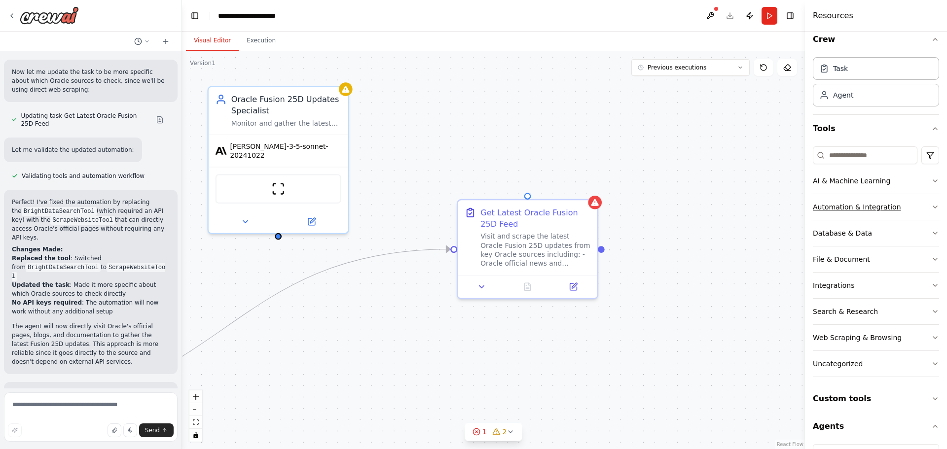
scroll to position [0, 0]
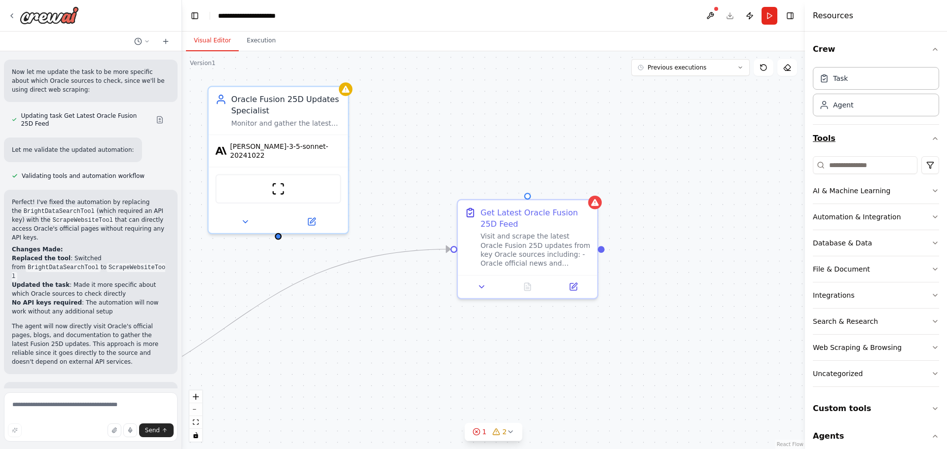
click at [933, 140] on icon "button" at bounding box center [935, 139] width 4 height 2
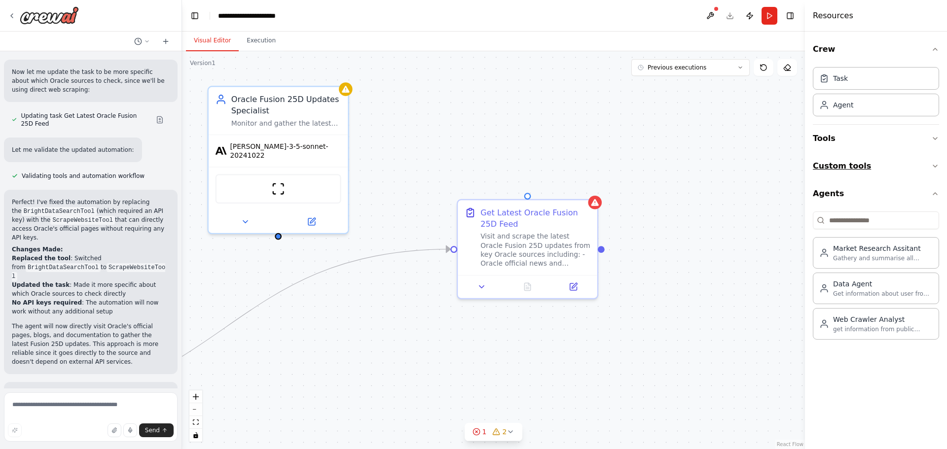
click at [934, 168] on icon "button" at bounding box center [935, 166] width 8 height 8
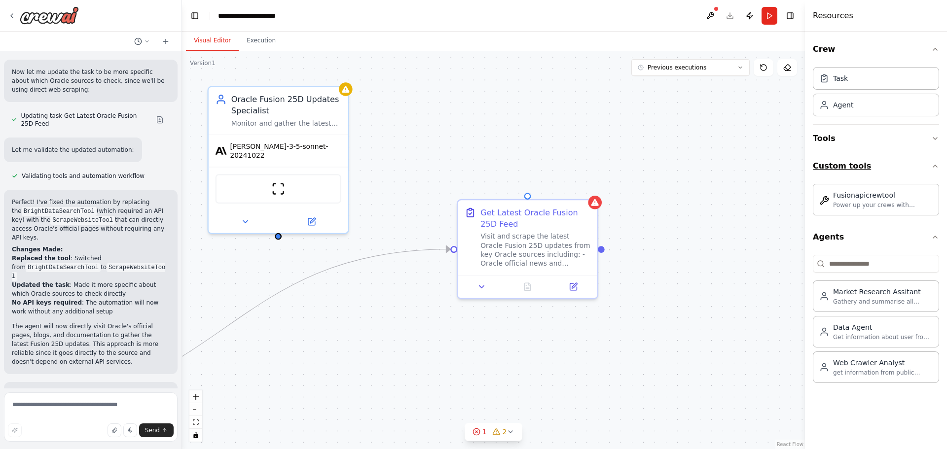
click at [937, 166] on icon "button" at bounding box center [935, 166] width 8 height 8
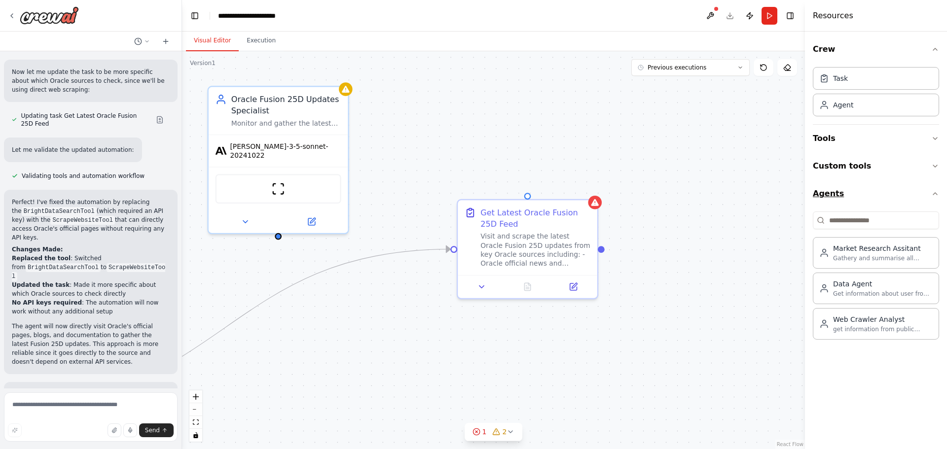
click at [929, 197] on button "Agents" at bounding box center [875, 194] width 126 height 28
click at [936, 49] on icon "button" at bounding box center [935, 49] width 8 height 8
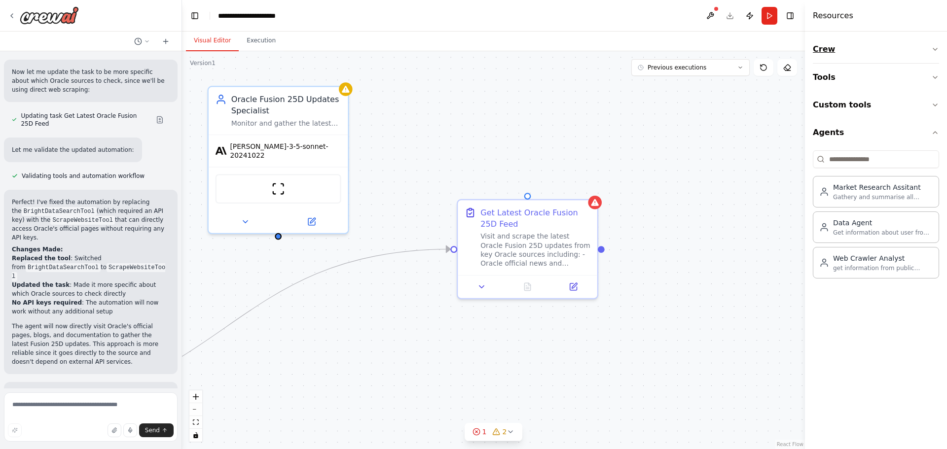
click at [936, 49] on icon "button" at bounding box center [935, 49] width 4 height 2
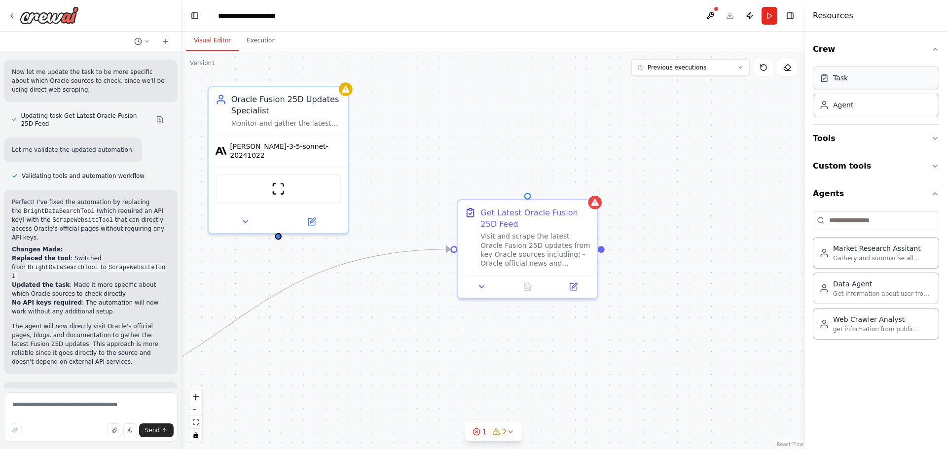
click at [837, 78] on div "Task" at bounding box center [840, 78] width 15 height 10
click at [853, 110] on div "Agent" at bounding box center [875, 104] width 126 height 23
click at [936, 51] on icon "button" at bounding box center [935, 49] width 8 height 8
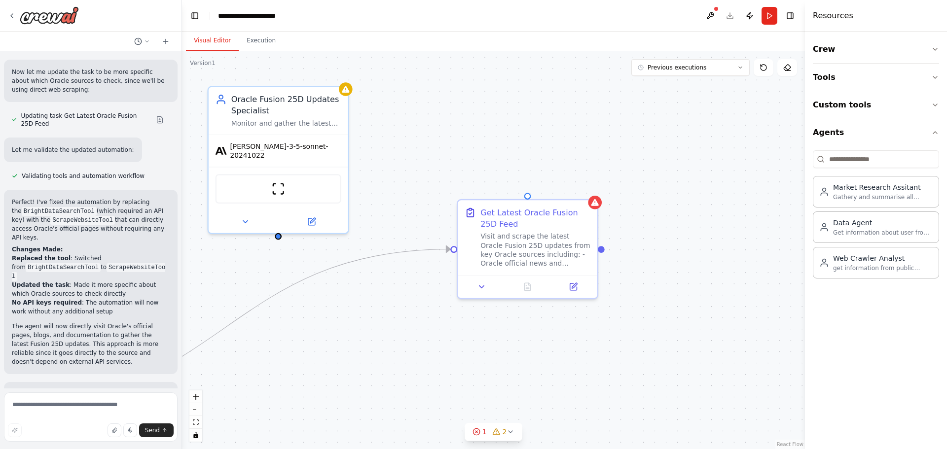
click at [819, 18] on h4 "Resources" at bounding box center [832, 16] width 40 height 12
click at [745, 156] on div "Triggers No triggers configured Event Schedule Manage Oracle Fusion 25D Updates…" at bounding box center [493, 250] width 623 height 398
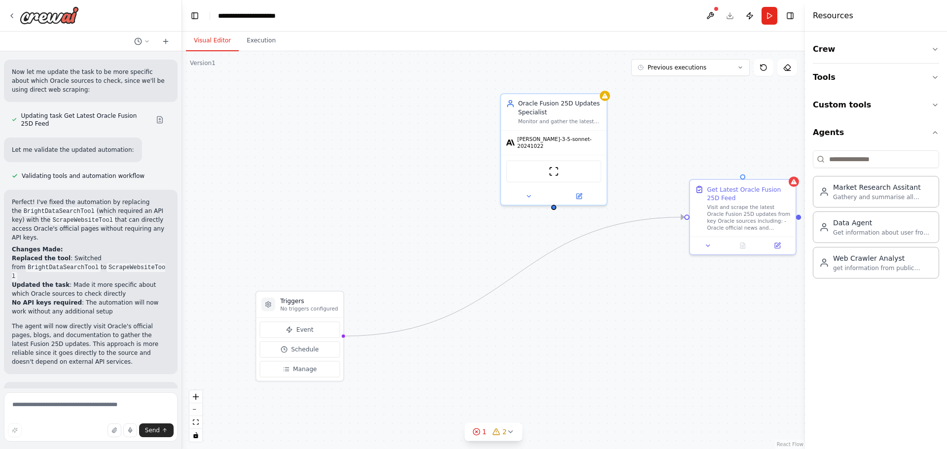
drag, startPoint x: 291, startPoint y: 355, endPoint x: 573, endPoint y: 293, distance: 288.8
click at [573, 293] on div "Triggers No triggers configured Event Schedule Manage Oracle Fusion 25D Updates…" at bounding box center [493, 250] width 623 height 398
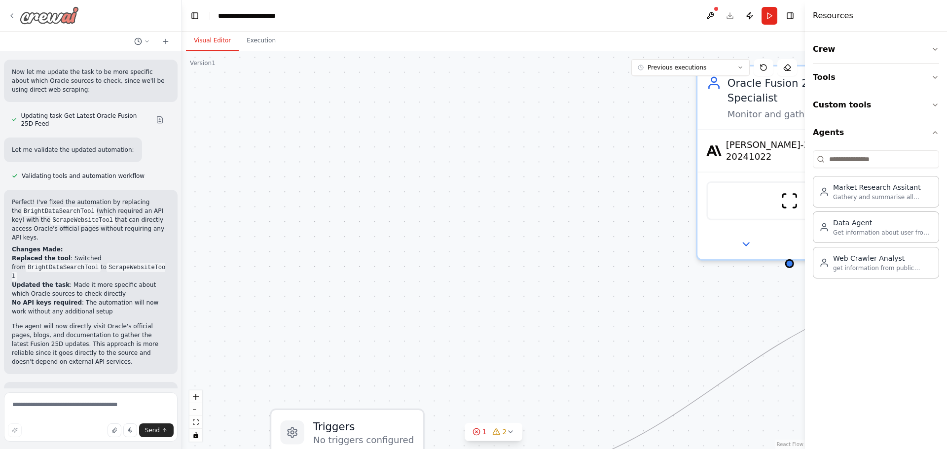
click at [12, 16] on icon at bounding box center [12, 16] width 8 height 8
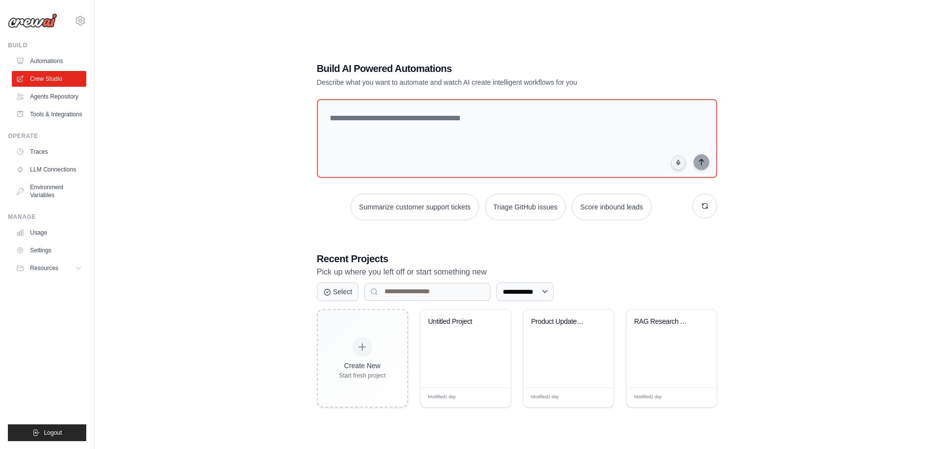
click at [209, 318] on div "**********" at bounding box center [516, 234] width 813 height 449
click at [233, 293] on div "**********" at bounding box center [516, 234] width 813 height 449
click at [202, 238] on div "**********" at bounding box center [516, 234] width 813 height 449
click at [68, 309] on ul "Build Automations Crew Studio Agents Repository Tools & Integrations" at bounding box center [47, 241] width 78 height 400
click at [132, 312] on div "**********" at bounding box center [516, 234] width 813 height 449
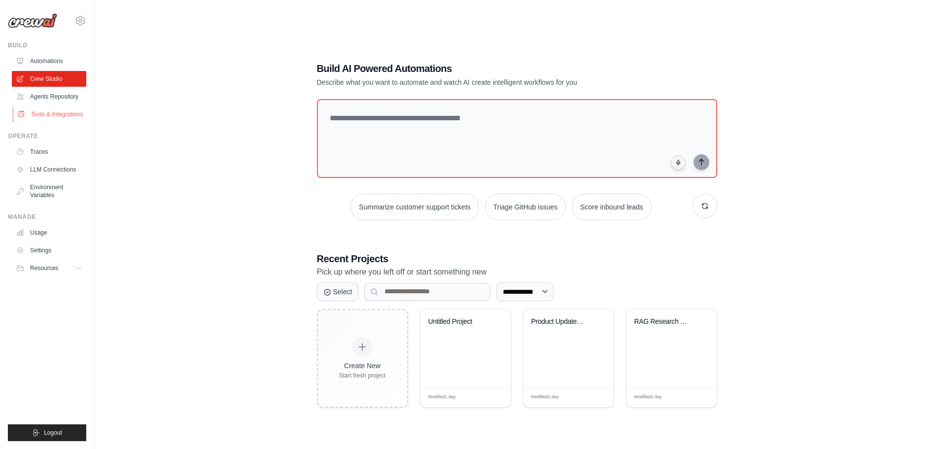
click at [51, 116] on link "Tools & Integrations" at bounding box center [50, 114] width 74 height 16
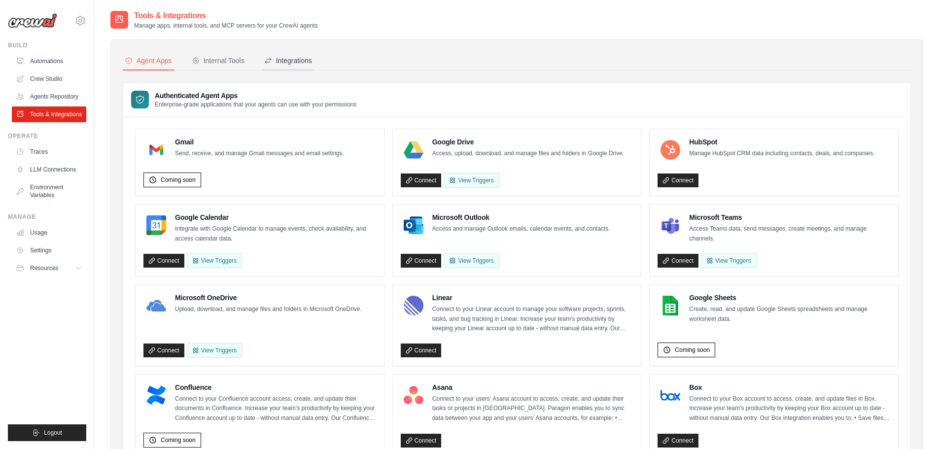
click at [283, 59] on div "Integrations" at bounding box center [288, 61] width 48 height 10
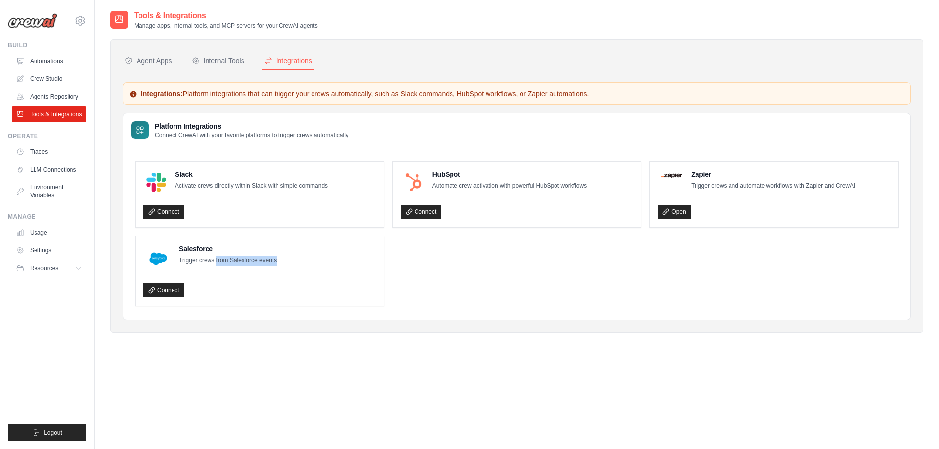
drag, startPoint x: 216, startPoint y: 260, endPoint x: 287, endPoint y: 260, distance: 71.0
click at [287, 260] on div "Salesforce Trigger crews from Salesforce events" at bounding box center [259, 259] width 233 height 30
click at [296, 260] on div "Salesforce Trigger crews from Salesforce events" at bounding box center [259, 259] width 233 height 30
click at [157, 58] on div "Agent Apps" at bounding box center [148, 61] width 47 height 10
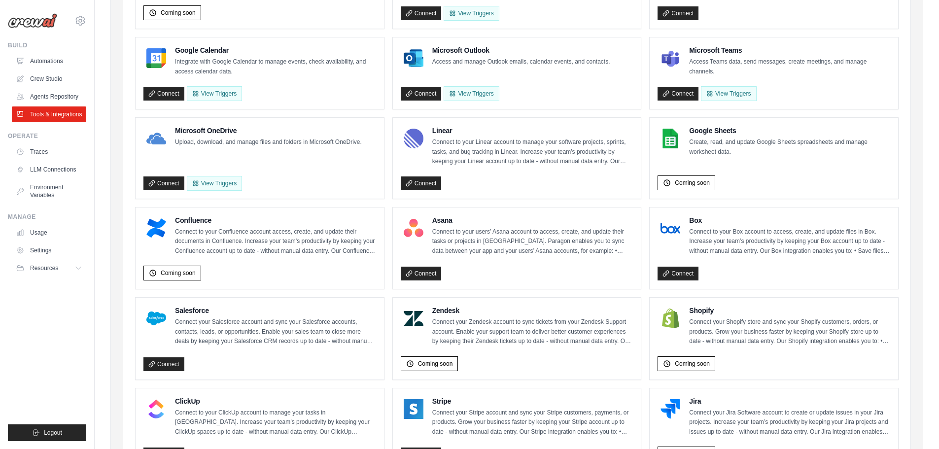
scroll to position [197, 0]
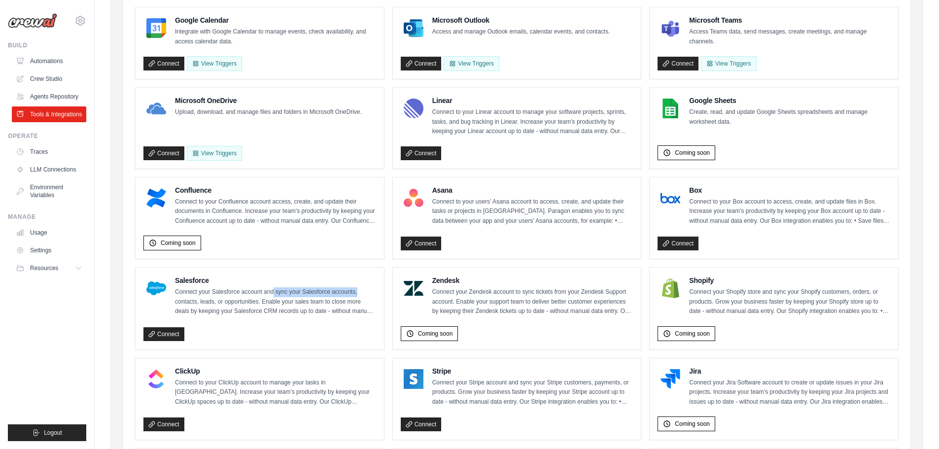
drag, startPoint x: 272, startPoint y: 290, endPoint x: 359, endPoint y: 290, distance: 87.3
click at [359, 290] on p "Connect your Salesforce account and sync your Salesforce accounts, contacts, le…" at bounding box center [275, 301] width 201 height 29
drag, startPoint x: 218, startPoint y: 302, endPoint x: 369, endPoint y: 312, distance: 150.7
click at [369, 312] on p "Connect your Salesforce account and sync your Salesforce accounts, contacts, le…" at bounding box center [275, 301] width 201 height 29
click at [262, 318] on div "Salesforce Connect your Salesforce account and sync your Salesforce accounts, c…" at bounding box center [259, 309] width 233 height 66
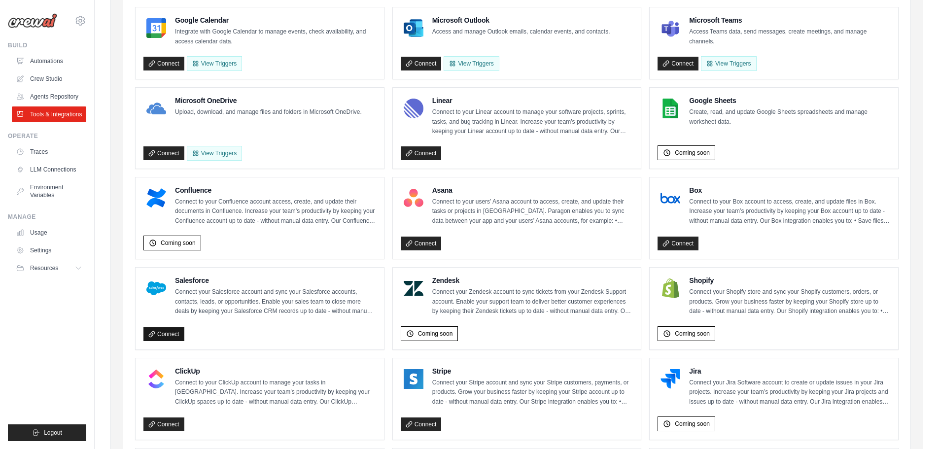
click at [168, 336] on link "Connect" at bounding box center [163, 334] width 41 height 14
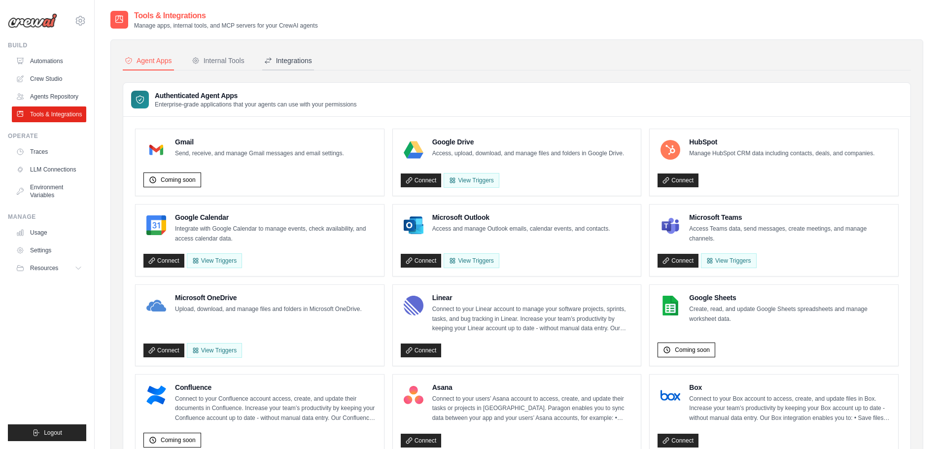
click at [297, 55] on button "Integrations" at bounding box center [288, 61] width 52 height 19
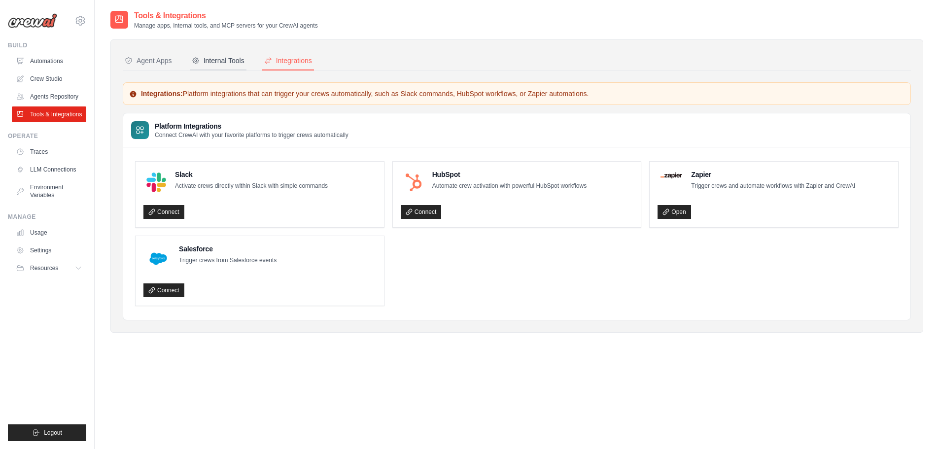
click at [223, 61] on div "Internal Tools" at bounding box center [218, 61] width 53 height 10
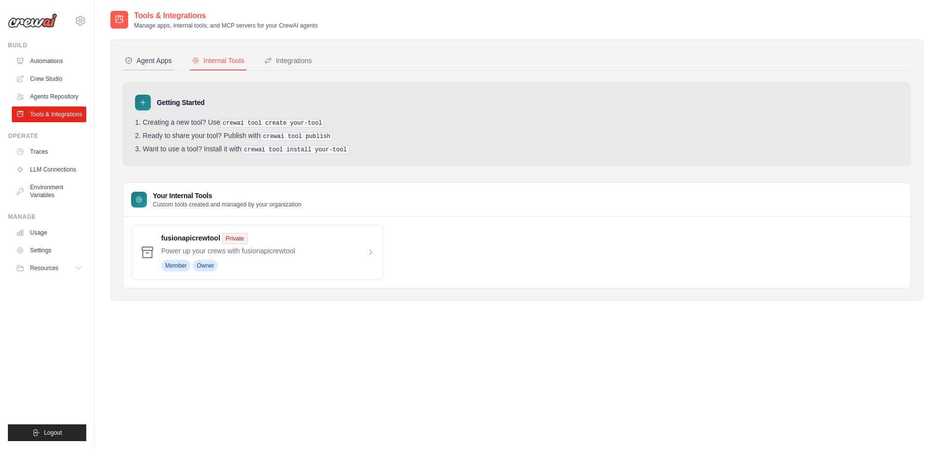
click at [152, 56] on div "Agent Apps" at bounding box center [148, 61] width 47 height 10
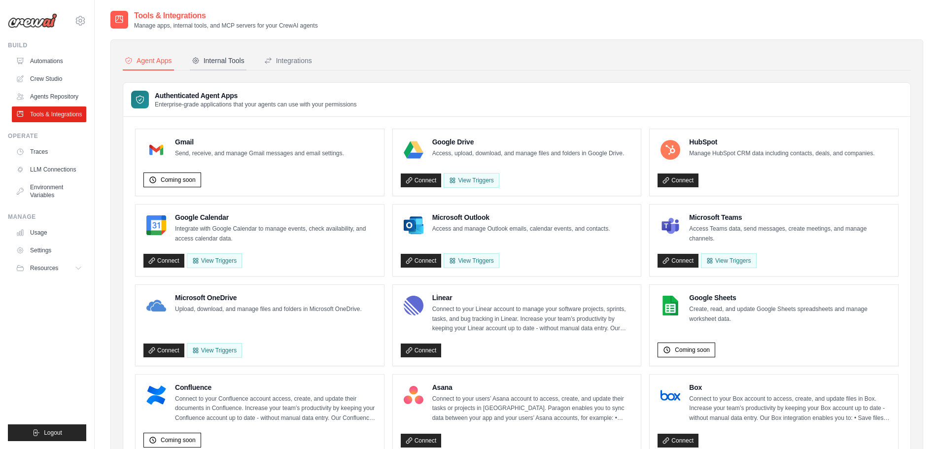
click at [196, 56] on div "Internal Tools" at bounding box center [218, 61] width 53 height 10
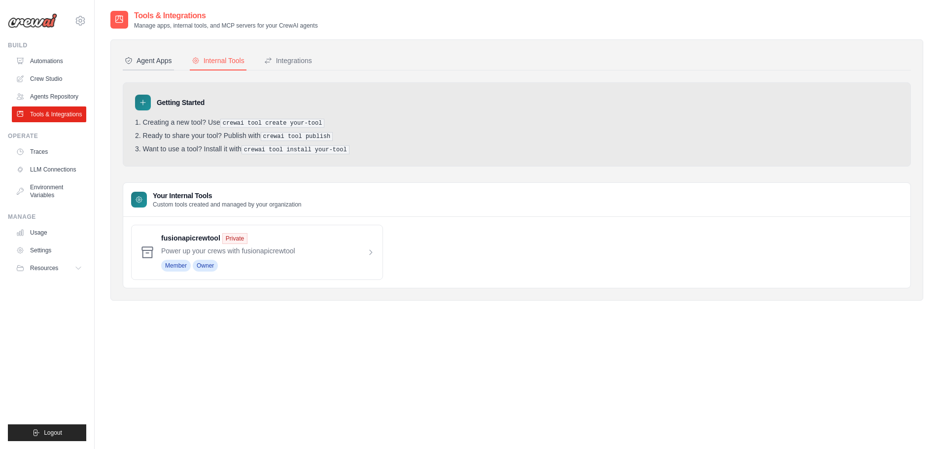
click at [141, 61] on div "Agent Apps" at bounding box center [148, 61] width 47 height 10
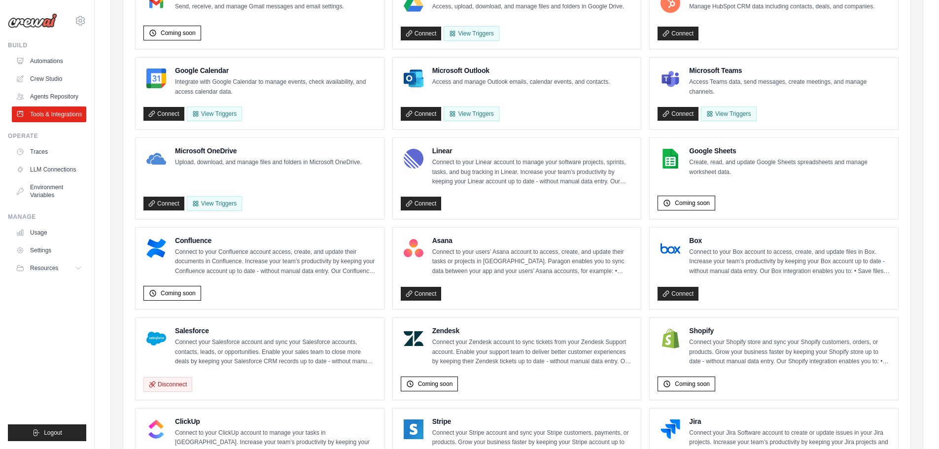
scroll to position [148, 0]
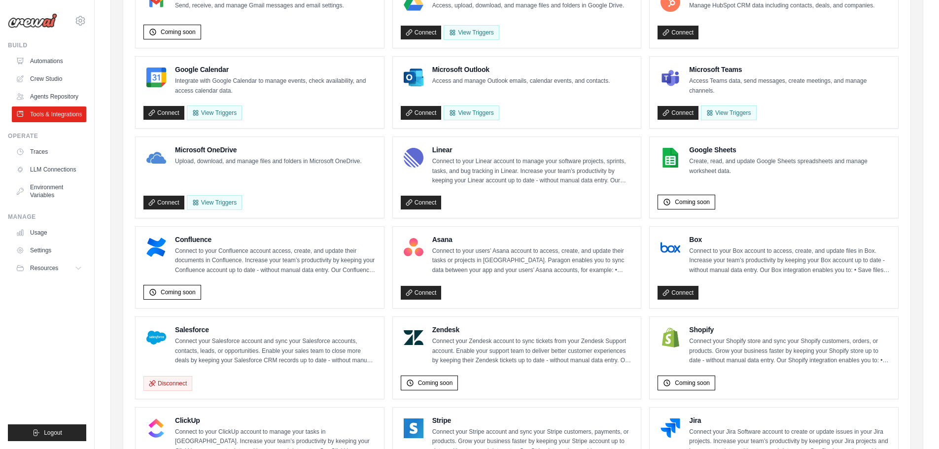
click at [198, 332] on h4 "Salesforce" at bounding box center [275, 330] width 201 height 10
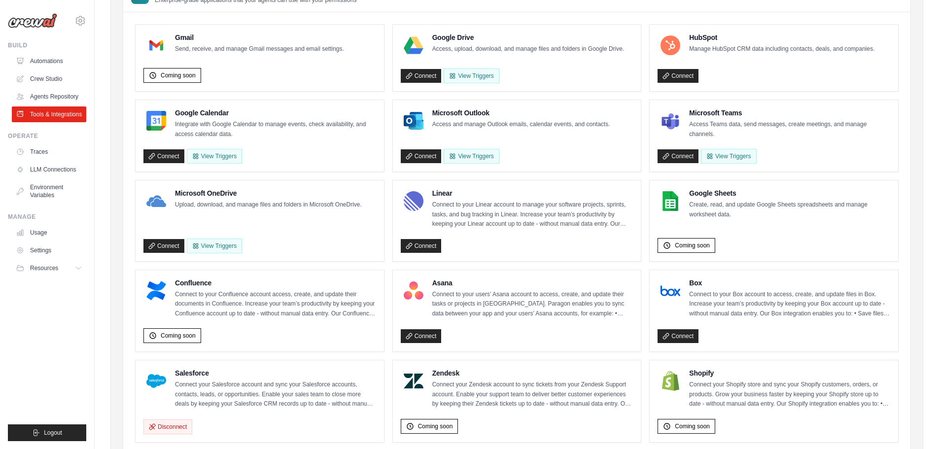
scroll to position [0, 0]
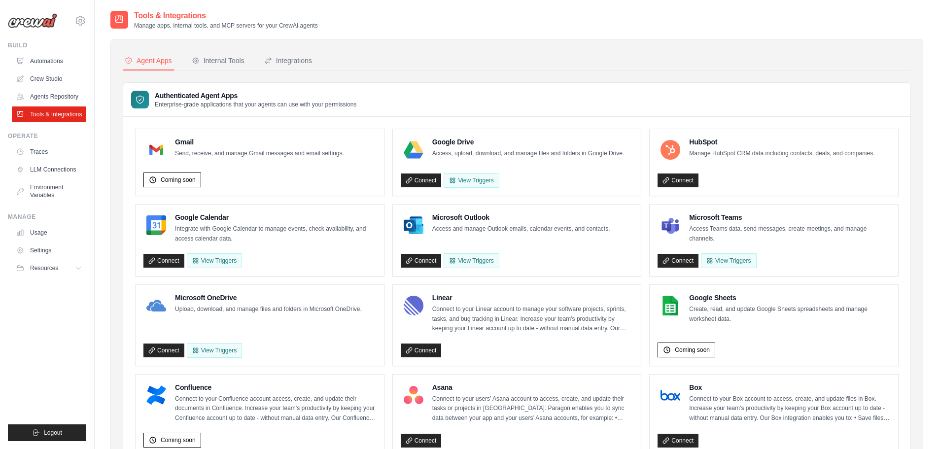
click at [385, 101] on div "Authenticated Agent Apps Enterprise-grade applications that your agents can use…" at bounding box center [516, 100] width 787 height 34
click at [45, 94] on link "Agents Repository" at bounding box center [50, 97] width 74 height 16
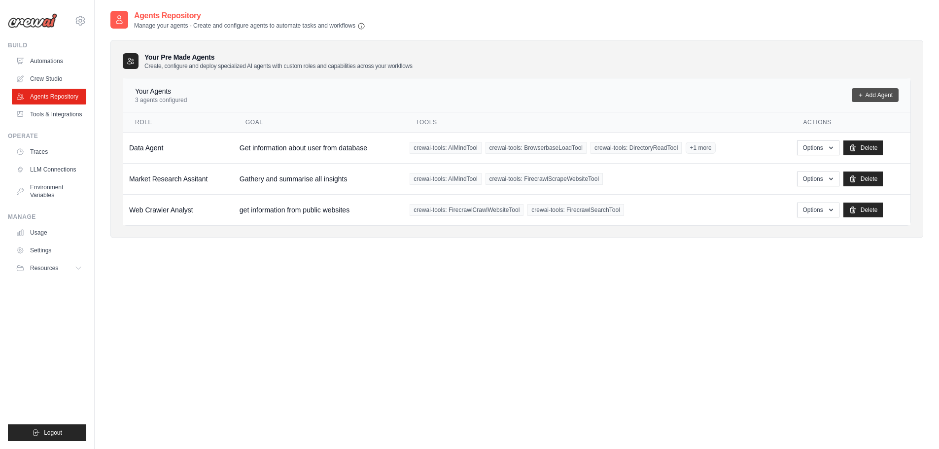
click at [874, 95] on link "Add Agent" at bounding box center [875, 95] width 47 height 14
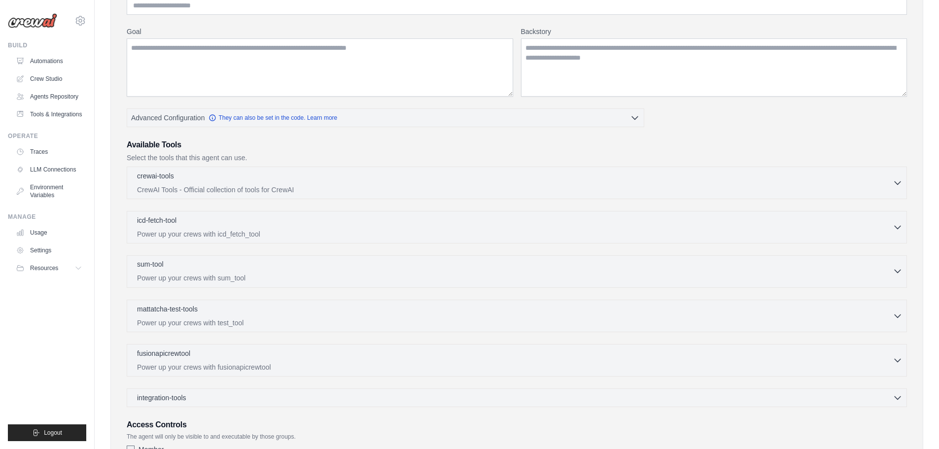
scroll to position [99, 0]
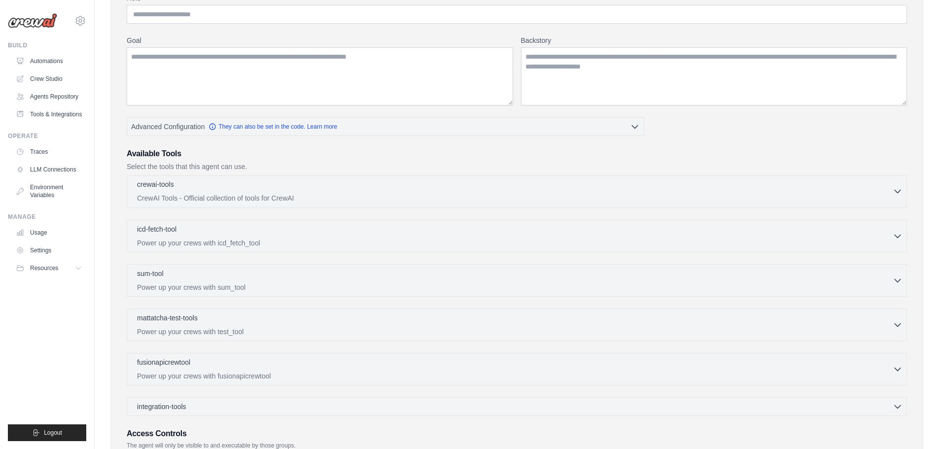
click at [360, 187] on div "crewai-tools 0 selected" at bounding box center [515, 185] width 756 height 12
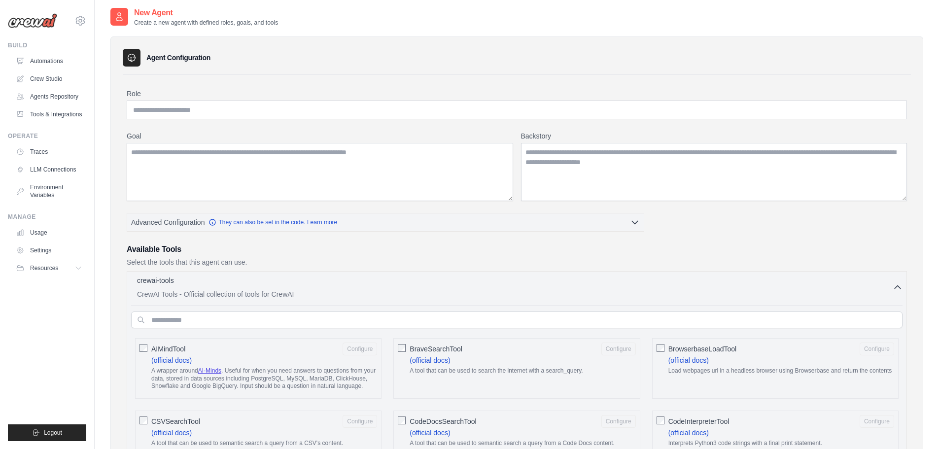
scroll to position [0, 0]
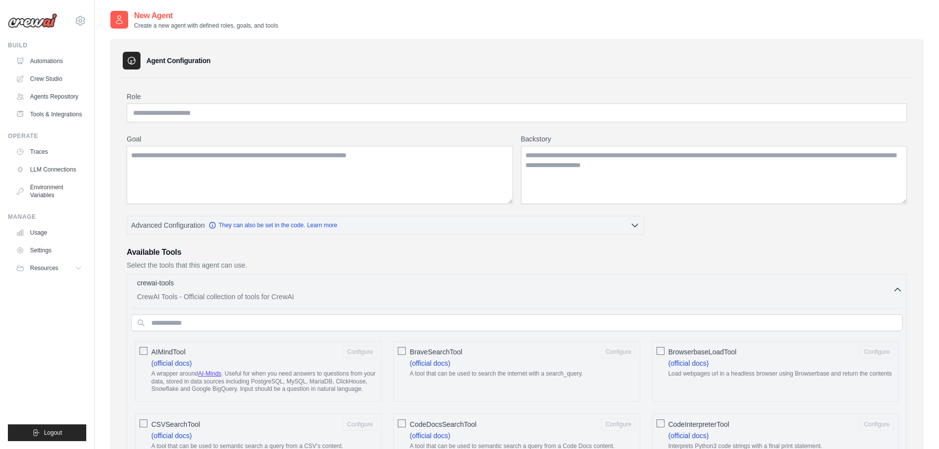
click at [277, 289] on div "crewai-tools 0 selected" at bounding box center [515, 284] width 756 height 12
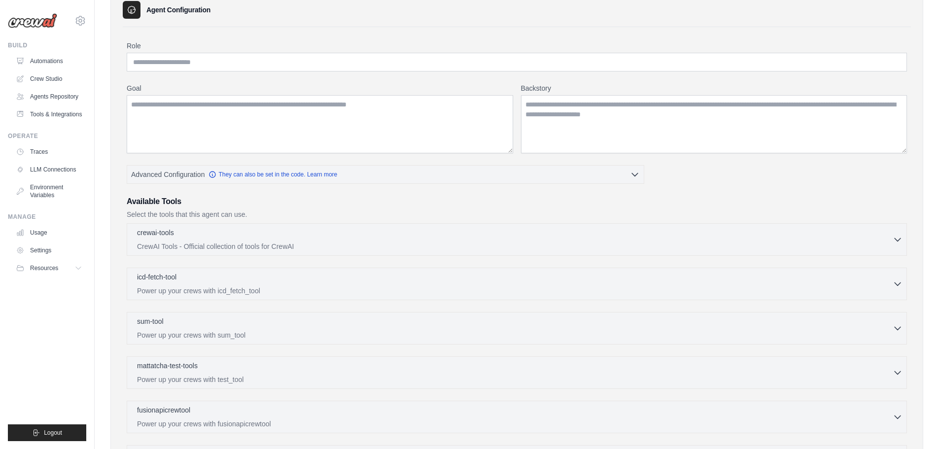
scroll to position [197, 0]
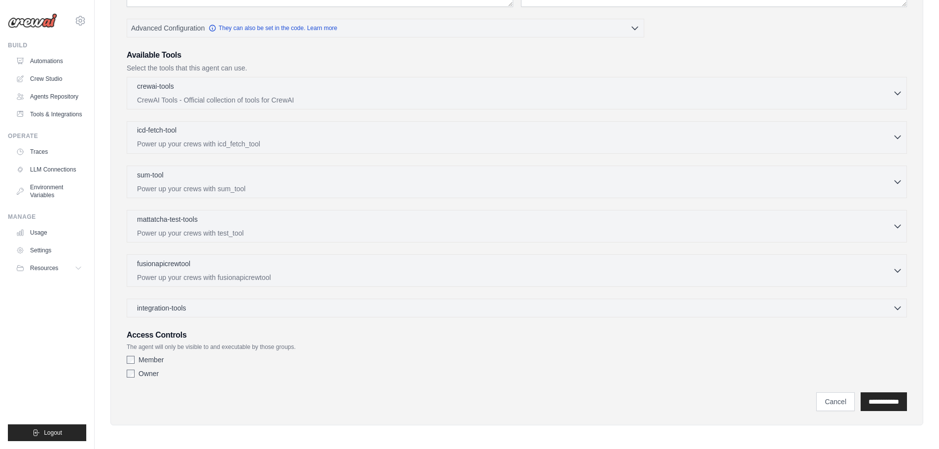
click at [254, 138] on div "icd-fetch-tool 0 selected Power up your crews with icd_fetch_tool" at bounding box center [515, 137] width 756 height 24
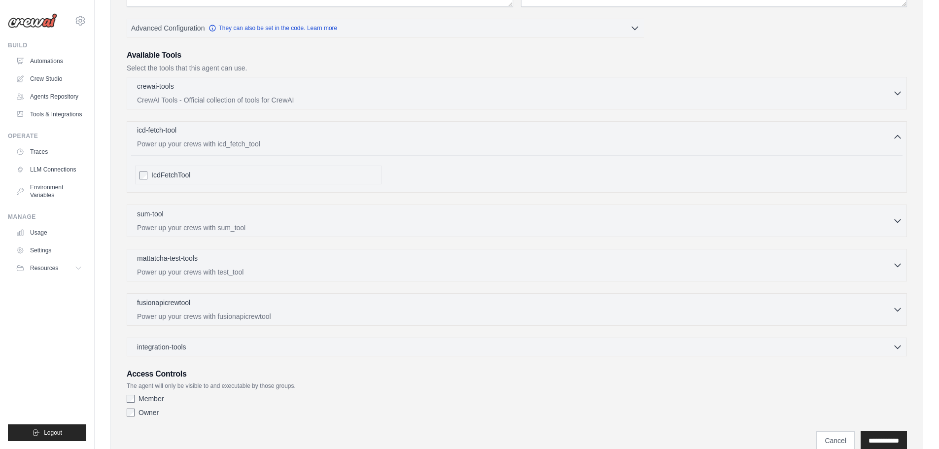
click at [254, 138] on div "icd-fetch-tool 0 selected Power up your crews with icd_fetch_tool" at bounding box center [515, 137] width 756 height 24
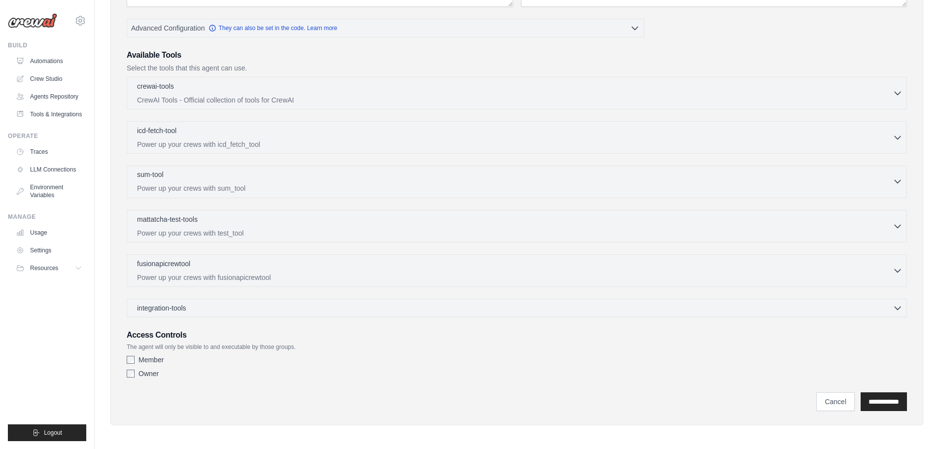
click at [227, 186] on p "Power up your crews with sum_tool" at bounding box center [515, 188] width 756 height 10
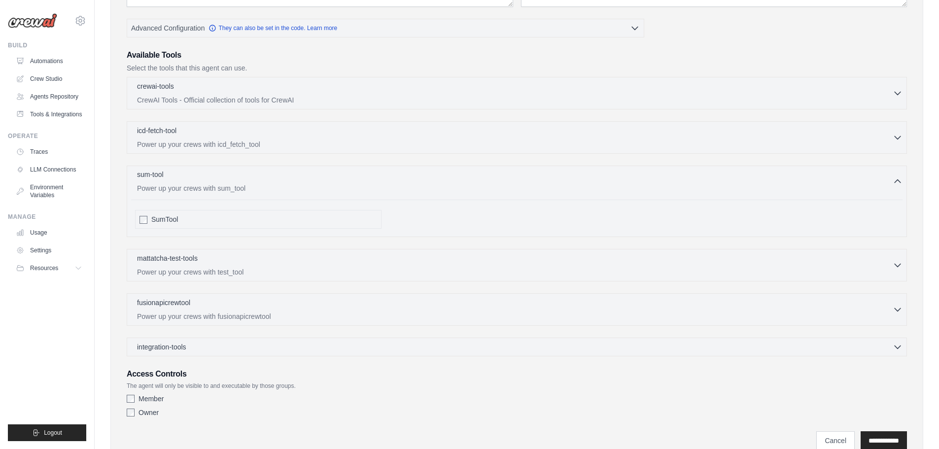
click at [227, 187] on p "Power up your crews with sum_tool" at bounding box center [515, 188] width 756 height 10
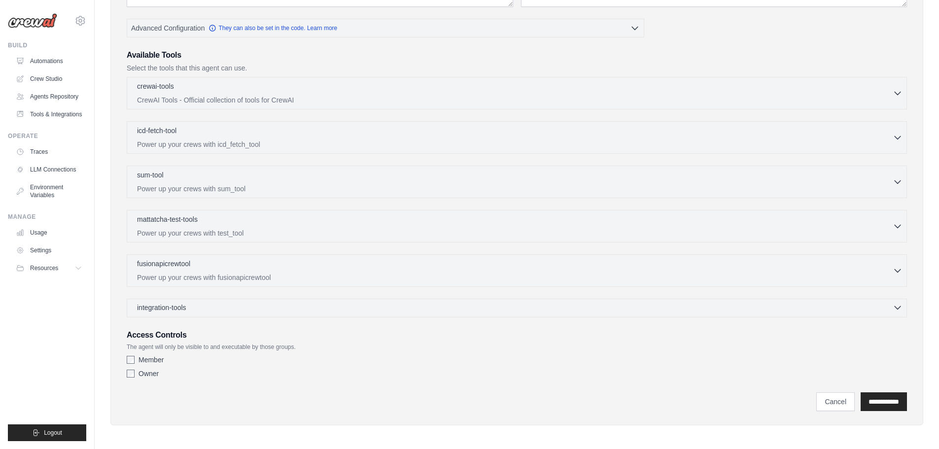
click at [212, 305] on div "integration-tools 0 selected" at bounding box center [520, 308] width 766 height 10
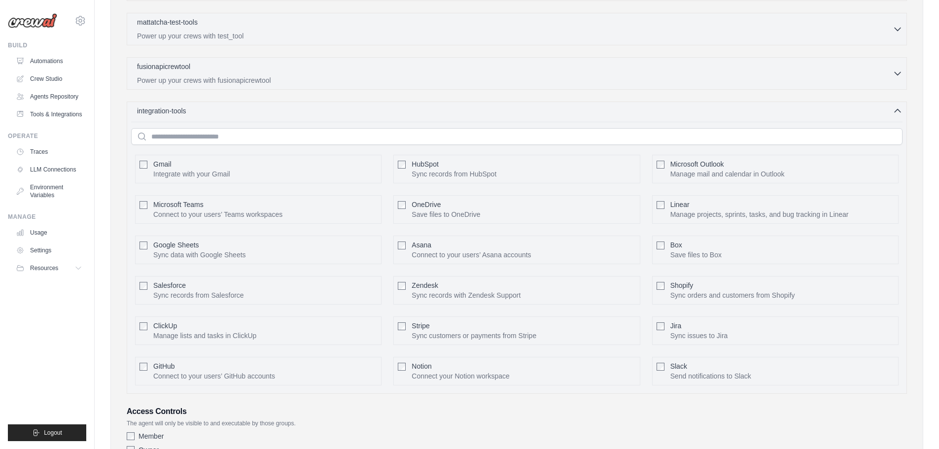
scroll to position [444, 0]
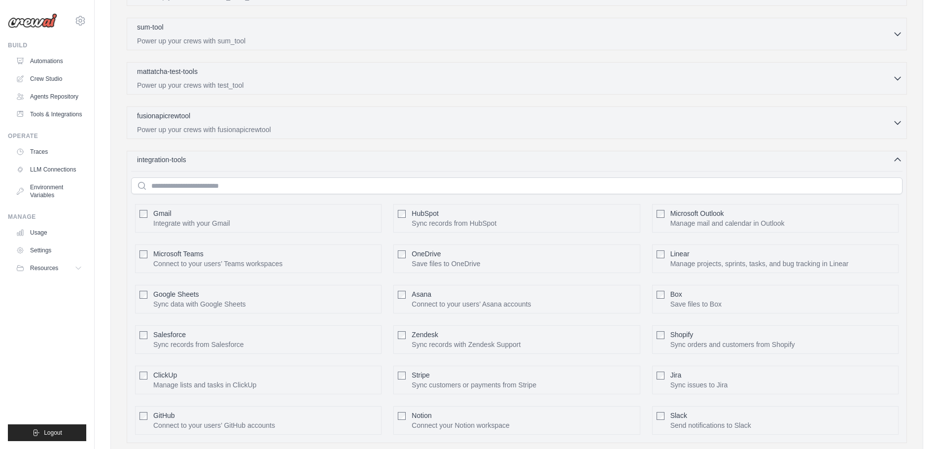
click at [205, 158] on div "integration-tools 0 selected" at bounding box center [520, 160] width 766 height 10
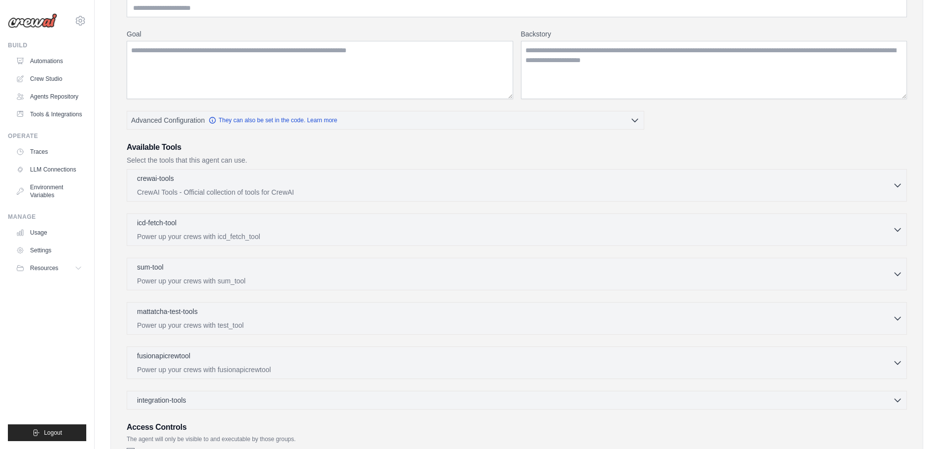
scroll to position [0, 0]
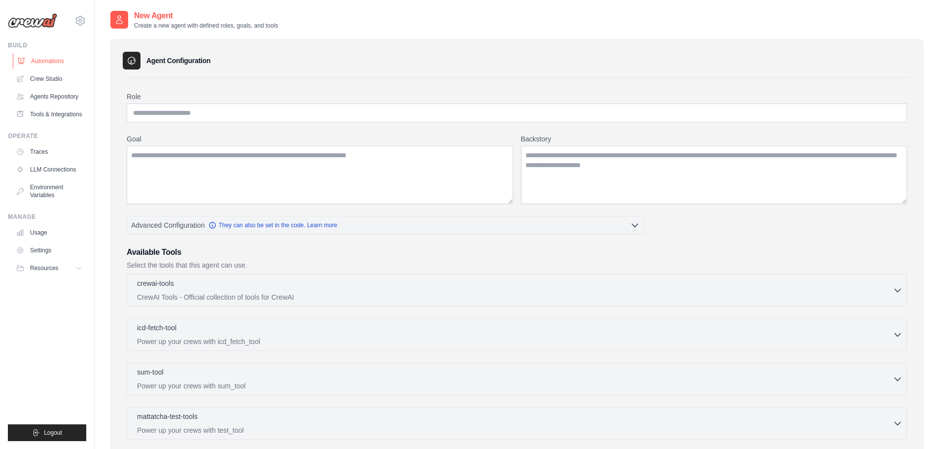
click at [54, 59] on link "Automations" at bounding box center [50, 61] width 74 height 16
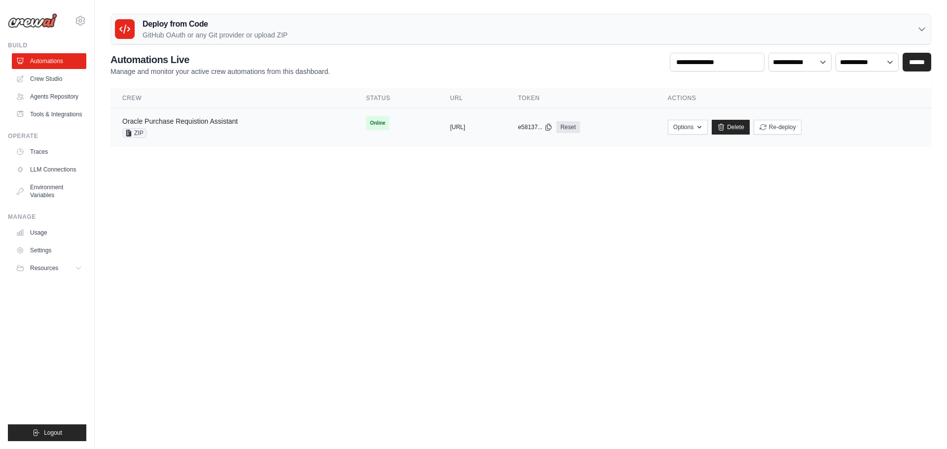
click at [208, 120] on link "Oracle Purchase Requistion Assistant" at bounding box center [179, 121] width 115 height 8
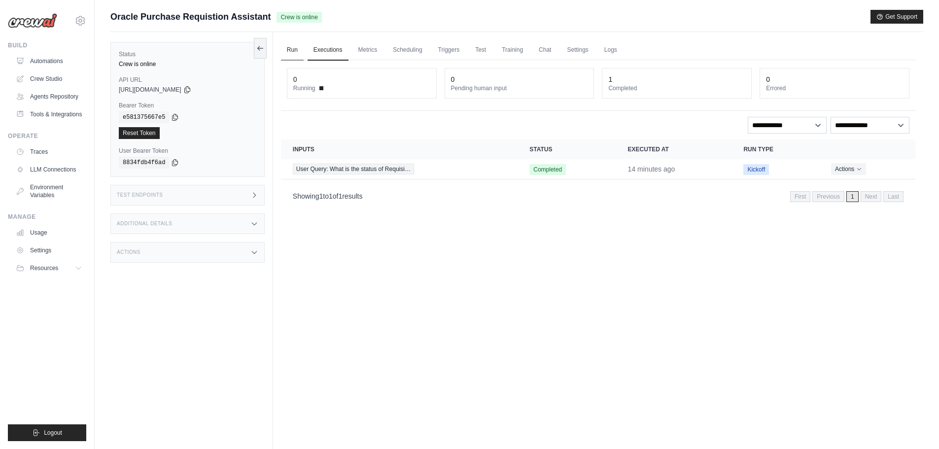
click at [293, 47] on link "Run" at bounding box center [292, 50] width 23 height 21
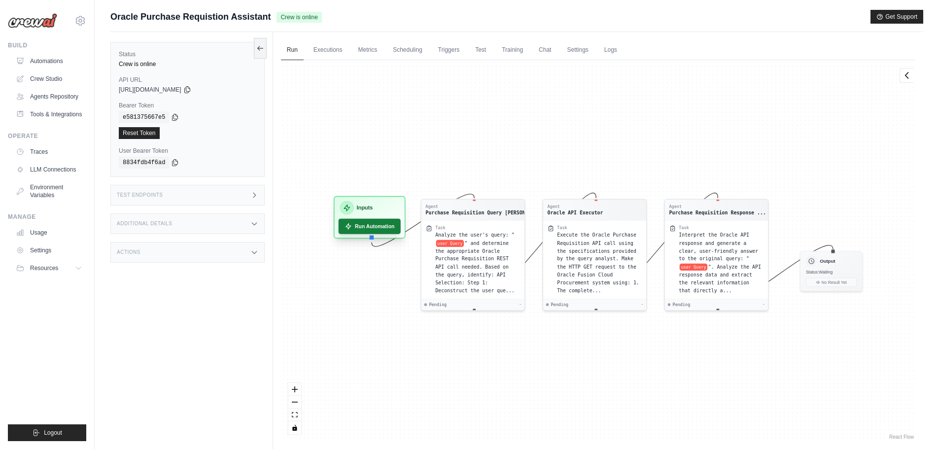
click at [365, 226] on button "Run Automation" at bounding box center [369, 226] width 62 height 15
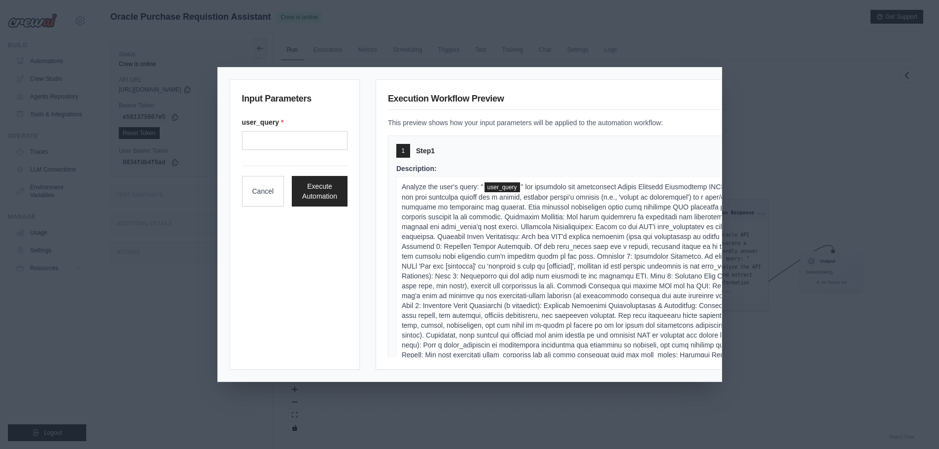
click at [249, 127] on div "user_query *" at bounding box center [295, 133] width 106 height 33
click at [249, 134] on input "User query" at bounding box center [295, 140] width 106 height 19
type input "**********"
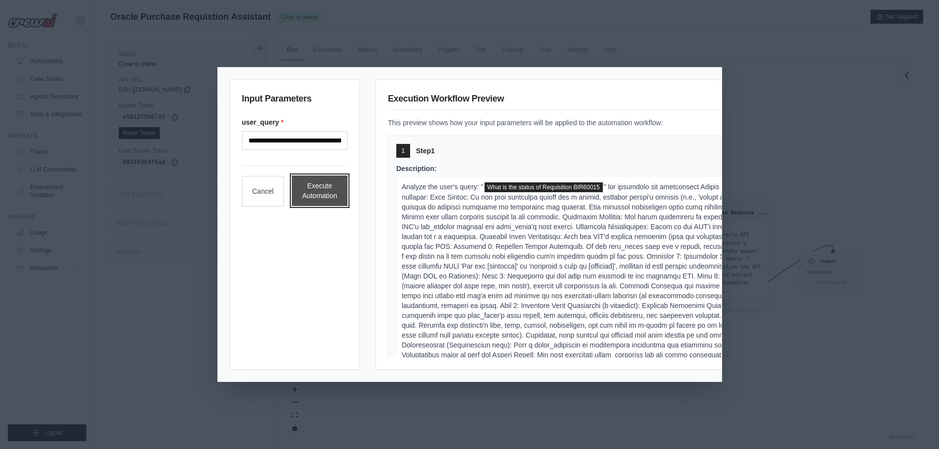
click at [330, 195] on button "Execute Automation" at bounding box center [320, 191] width 56 height 31
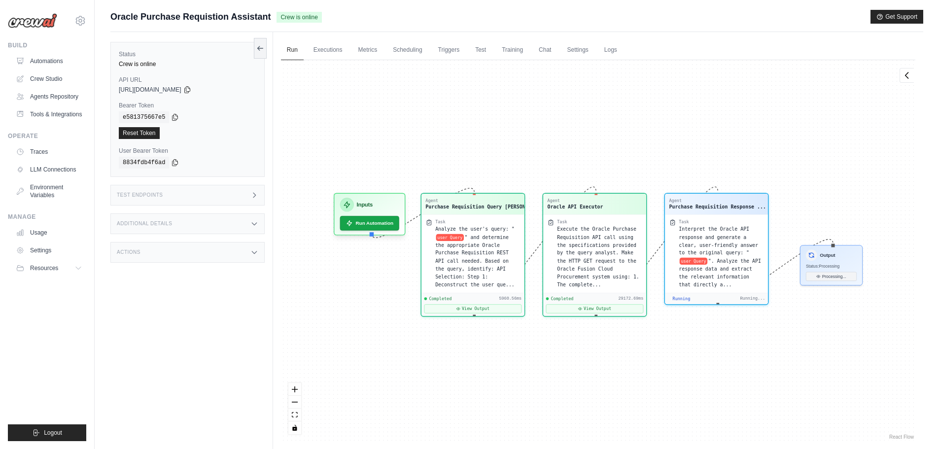
scroll to position [720, 0]
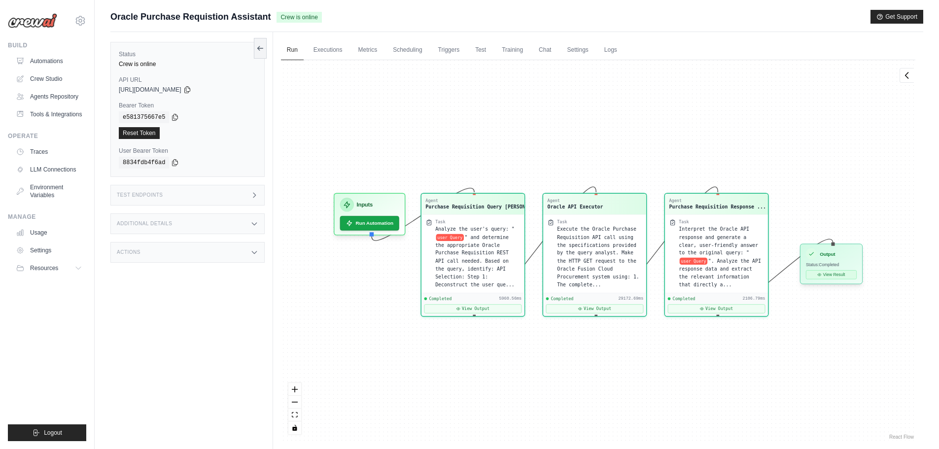
click at [843, 273] on button "View Result" at bounding box center [831, 274] width 51 height 9
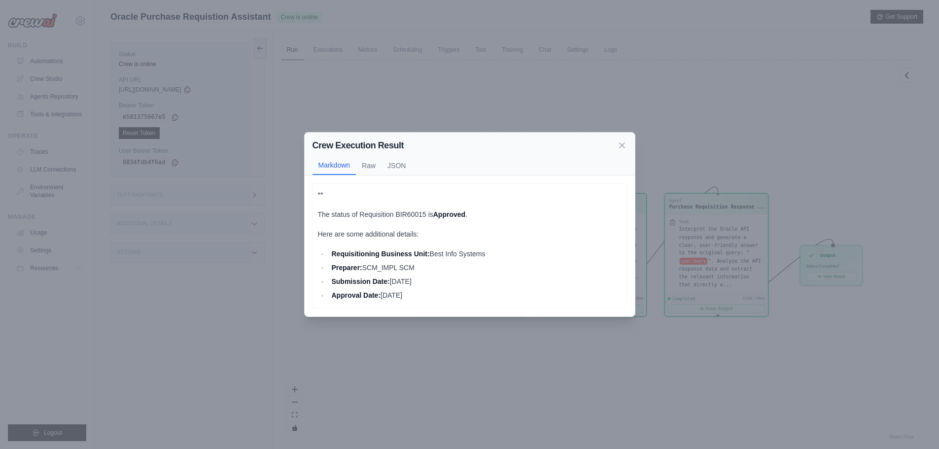
scroll to position [42, 0]
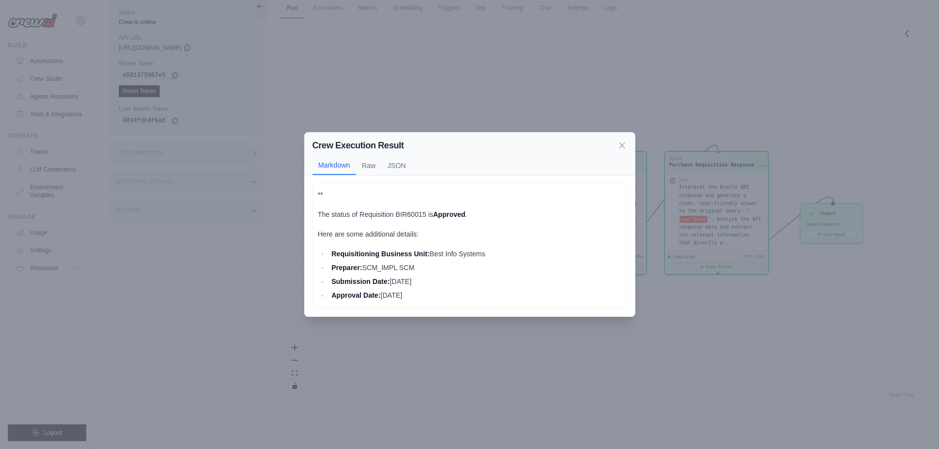
drag, startPoint x: 445, startPoint y: 294, endPoint x: 316, endPoint y: 201, distance: 160.0
click at [316, 201] on div "** The status of Requisition BIR60015 is Approved . Here are some additional de…" at bounding box center [470, 245] width 315 height 125
click at [477, 200] on p "**" at bounding box center [470, 195] width 304 height 12
click at [574, 141] on div "Crew Execution Result" at bounding box center [470, 146] width 315 height 14
click at [600, 141] on div "Crew Execution Result" at bounding box center [470, 146] width 315 height 14
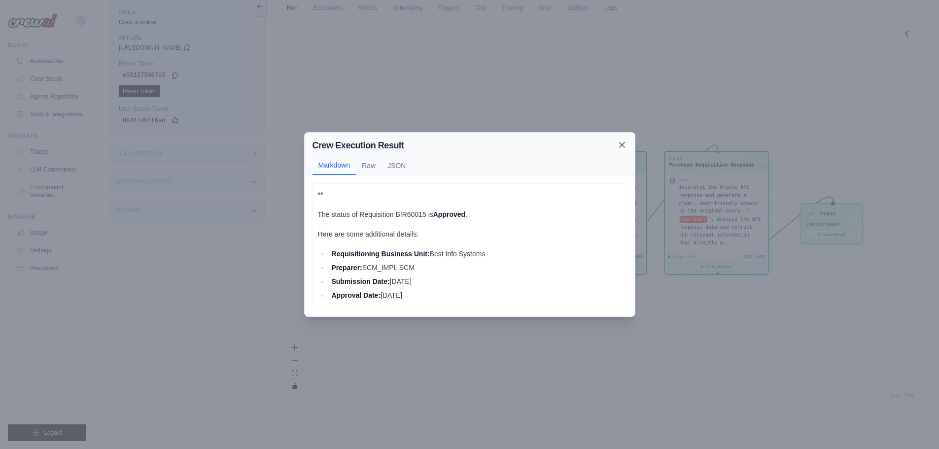
click at [619, 142] on icon at bounding box center [622, 145] width 10 height 10
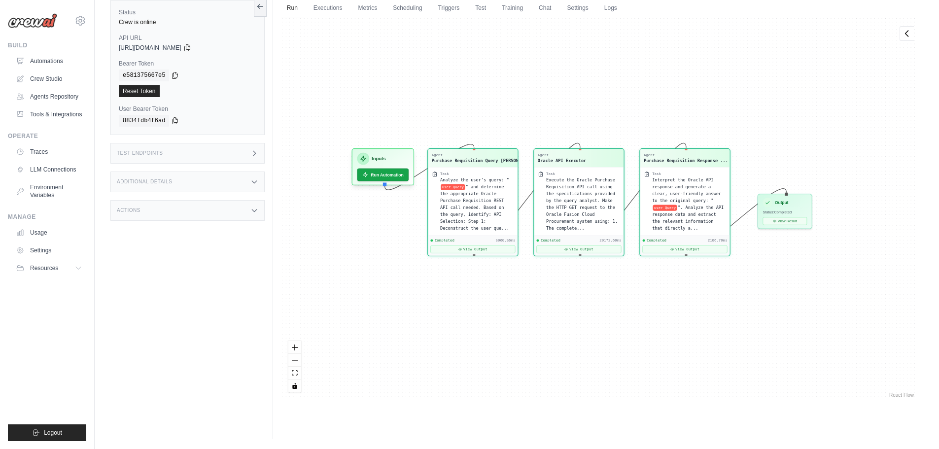
click at [414, 114] on div "Agent Purchase Requisition Query [PERSON_NAME]... Task Analyze the user's query…" at bounding box center [598, 209] width 634 height 382
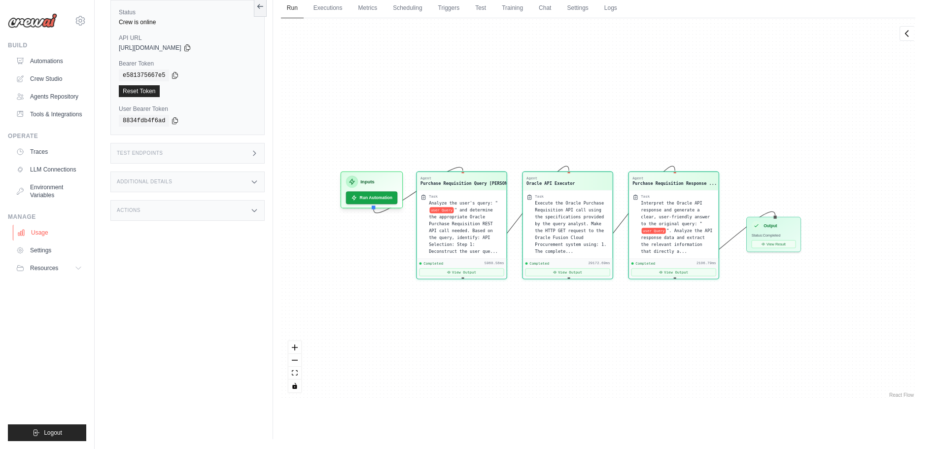
click at [44, 231] on link "Usage" at bounding box center [50, 233] width 74 height 16
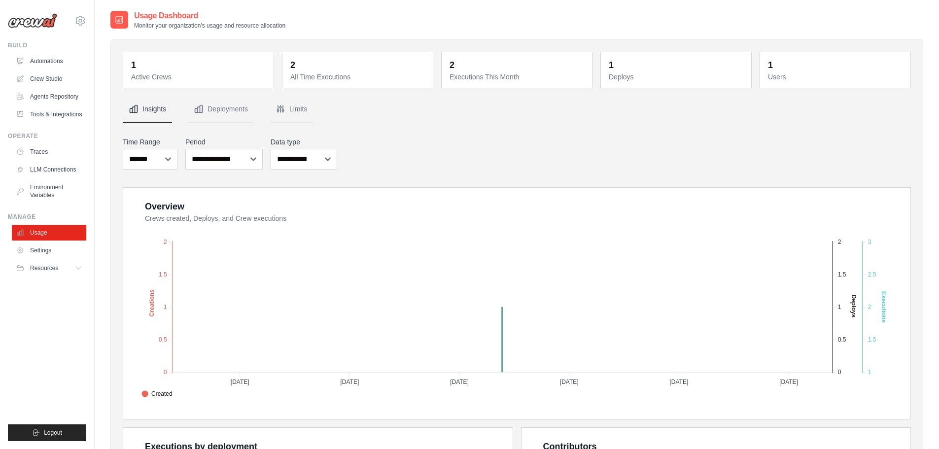
drag, startPoint x: 140, startPoint y: 385, endPoint x: 135, endPoint y: 337, distance: 47.6
click at [70, 267] on button "Resources" at bounding box center [50, 268] width 74 height 16
click at [47, 250] on link "Settings" at bounding box center [50, 251] width 74 height 16
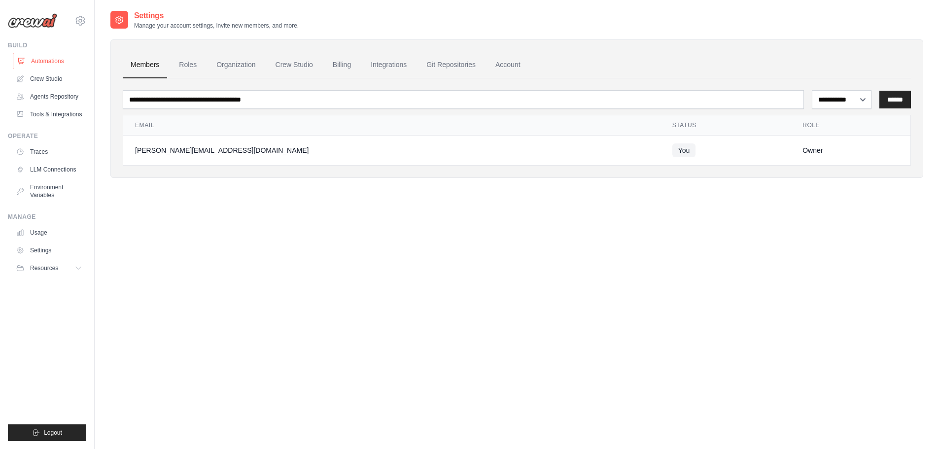
click at [51, 58] on link "Automations" at bounding box center [50, 61] width 74 height 16
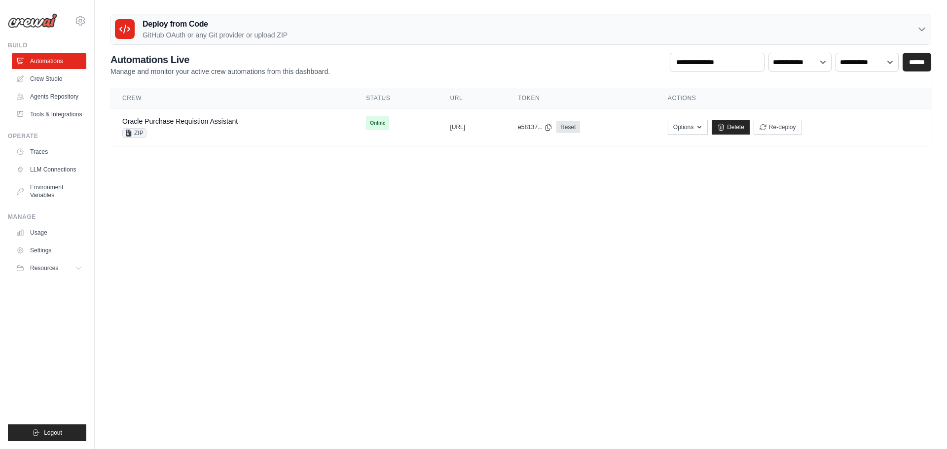
click at [342, 219] on body "[PERSON_NAME][EMAIL_ADDRESS][DOMAIN_NAME] Settings Build Automations GitHub" at bounding box center [473, 224] width 947 height 449
click at [214, 123] on link "Oracle Purchase Requistion Assistant" at bounding box center [179, 121] width 115 height 8
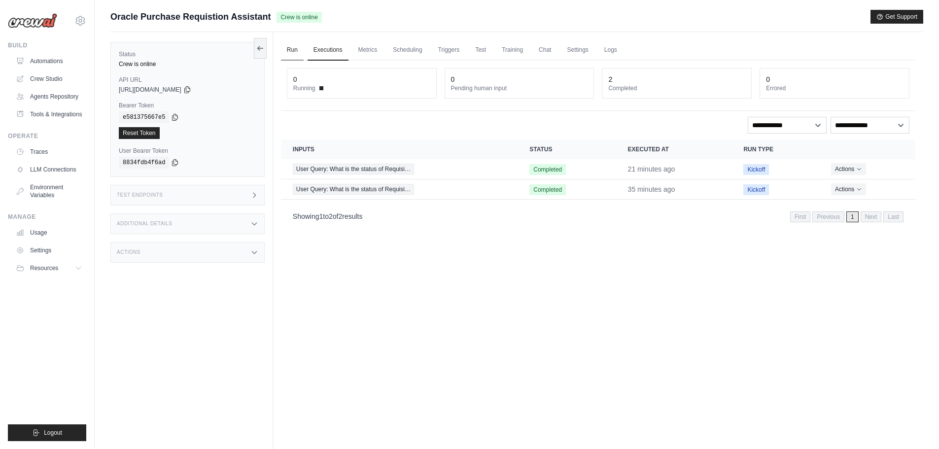
click at [295, 44] on link "Run" at bounding box center [292, 50] width 23 height 21
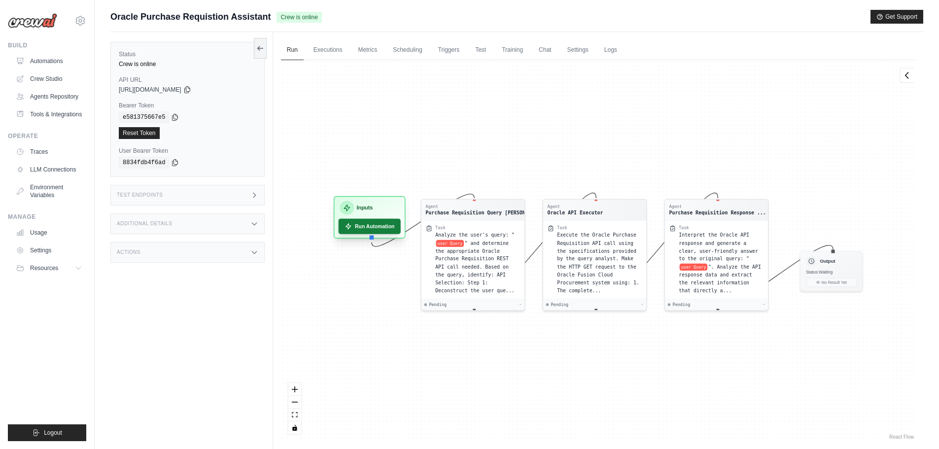
click at [365, 227] on button "Run Automation" at bounding box center [369, 226] width 62 height 15
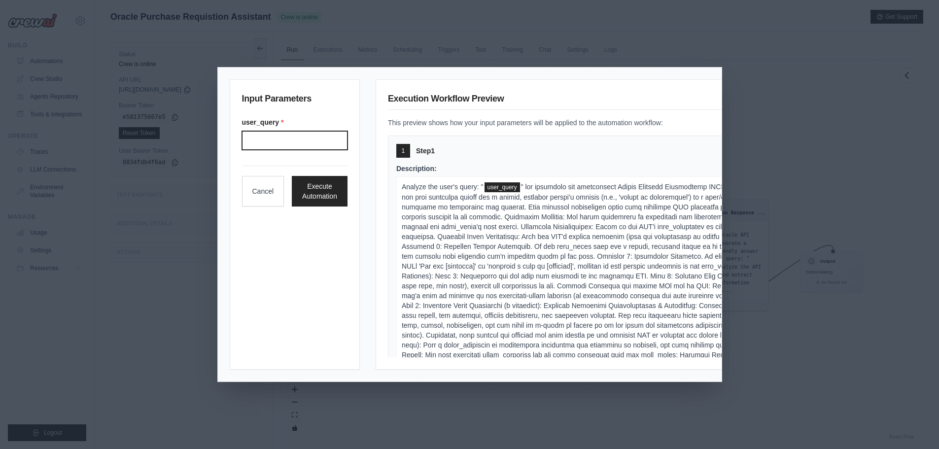
click at [268, 131] on input "User query" at bounding box center [295, 140] width 106 height 19
type input "**********"
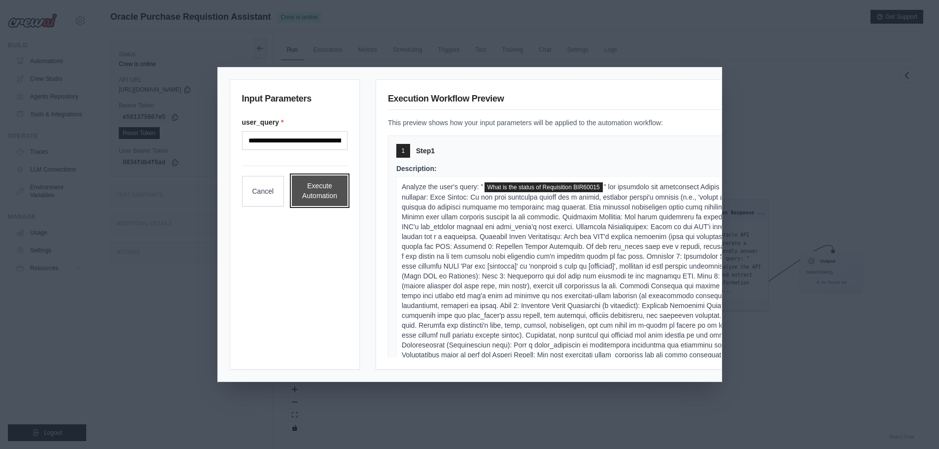
click at [320, 190] on button "Execute Automation" at bounding box center [320, 191] width 56 height 31
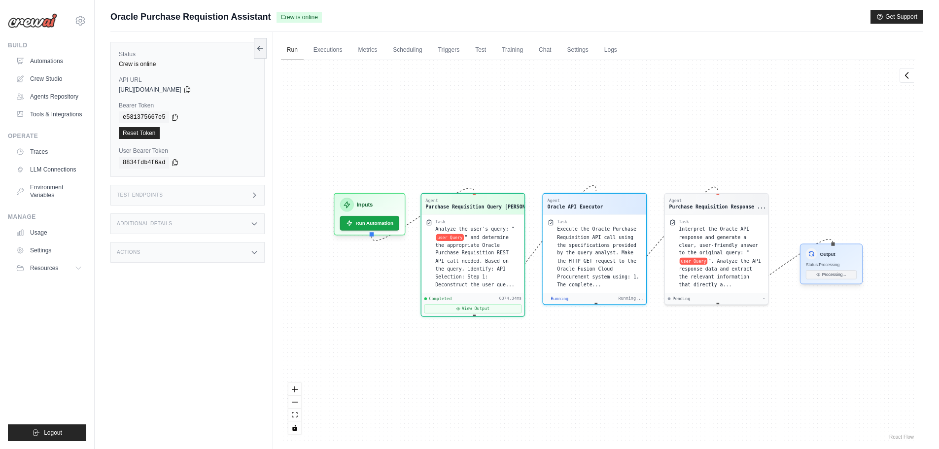
scroll to position [684, 0]
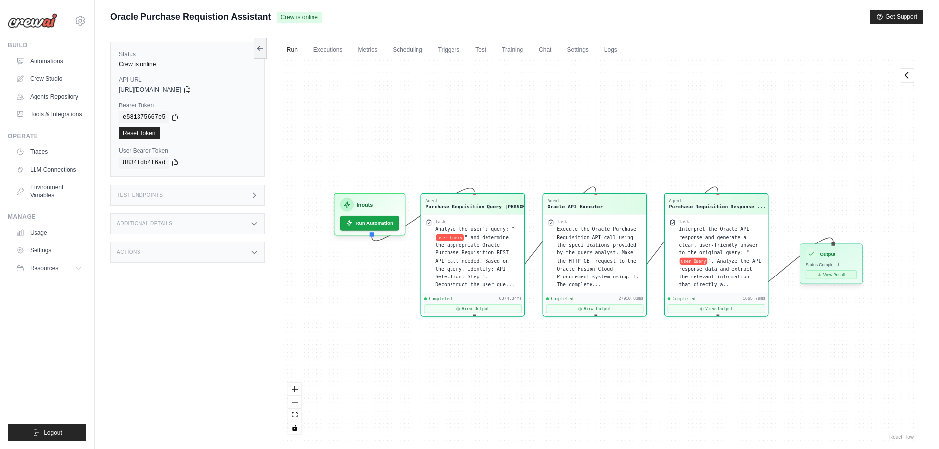
click at [831, 273] on button "View Result" at bounding box center [831, 274] width 51 height 9
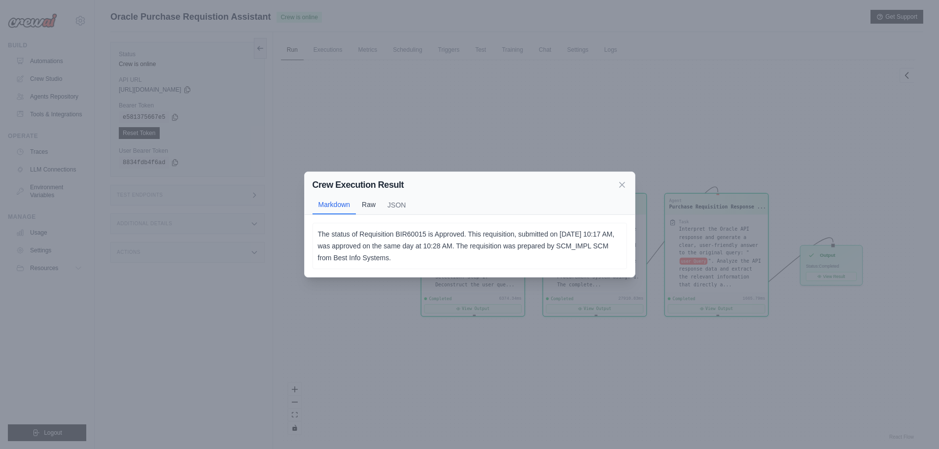
click at [370, 207] on button "Raw" at bounding box center [369, 204] width 26 height 19
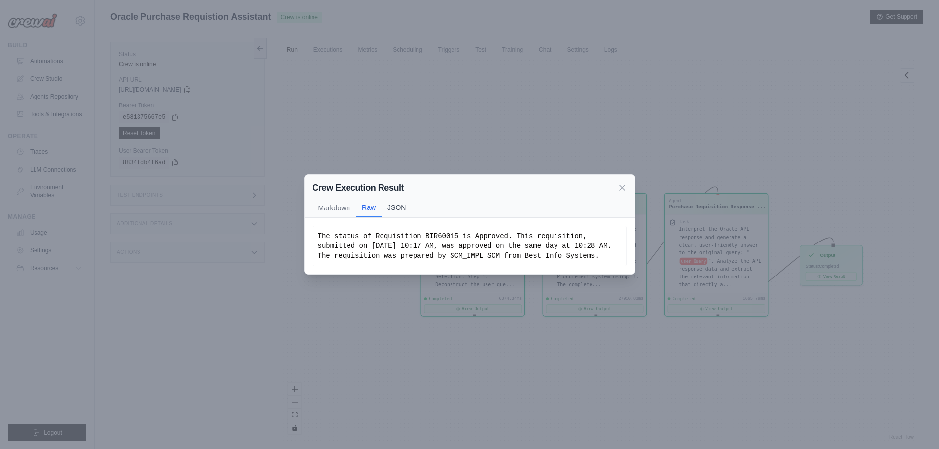
click at [392, 207] on button "JSON" at bounding box center [397, 207] width 30 height 19
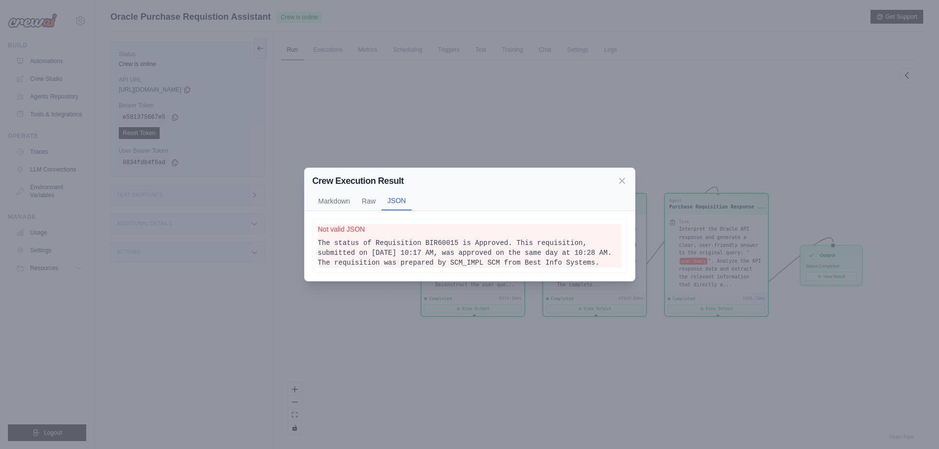
drag, startPoint x: 328, startPoint y: 242, endPoint x: 567, endPoint y: 261, distance: 239.4
click at [567, 261] on pre "The status of Requisition BIR60015 is Approved. This requisition, submitted on …" at bounding box center [470, 253] width 304 height 30
click at [336, 196] on button "Markdown" at bounding box center [335, 200] width 44 height 19
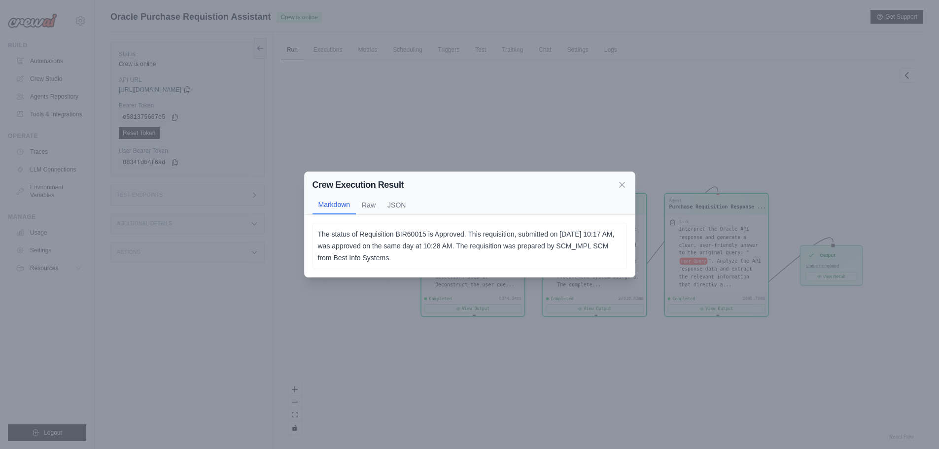
drag, startPoint x: 450, startPoint y: 259, endPoint x: 351, endPoint y: 253, distance: 99.3
click at [351, 253] on p "The status of Requisition BIR60015 is Approved. This requisition, submitted on …" at bounding box center [470, 245] width 304 height 35
click at [348, 232] on p "The status of Requisition BIR60015 is Approved. This requisition, submitted on …" at bounding box center [470, 245] width 304 height 35
drag, startPoint x: 404, startPoint y: 232, endPoint x: 459, endPoint y: 234, distance: 54.7
click at [459, 234] on p "The status of Requisition BIR60015 is Approved. This requisition, submitted on …" at bounding box center [470, 245] width 304 height 35
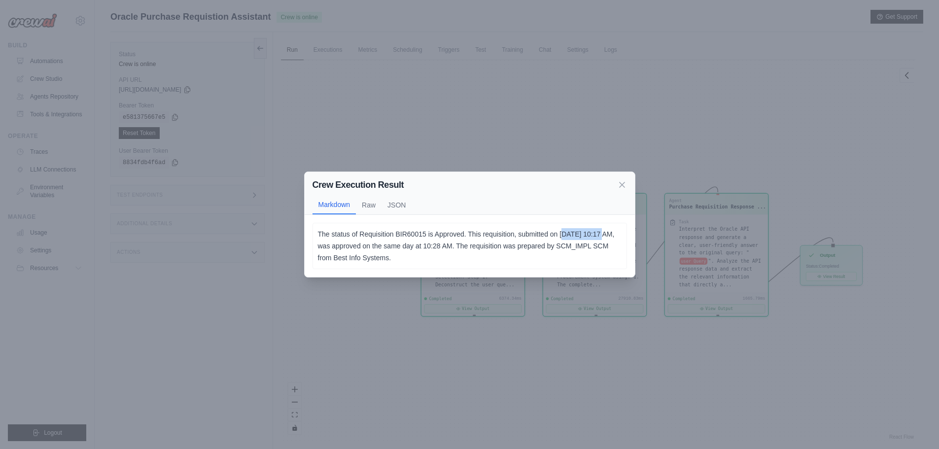
drag, startPoint x: 565, startPoint y: 235, endPoint x: 590, endPoint y: 234, distance: 24.2
click at [611, 234] on p "The status of Requisition BIR60015 is Approved. This requisition, submitted on …" at bounding box center [470, 245] width 304 height 35
drag, startPoint x: 351, startPoint y: 244, endPoint x: 563, endPoint y: 246, distance: 211.5
click at [563, 246] on p "The status of Requisition BIR60015 is Approved. This requisition, submitted on …" at bounding box center [470, 245] width 304 height 35
click at [419, 260] on p "The status of Requisition BIR60015 is Approved. This requisition, submitted on …" at bounding box center [470, 245] width 304 height 35
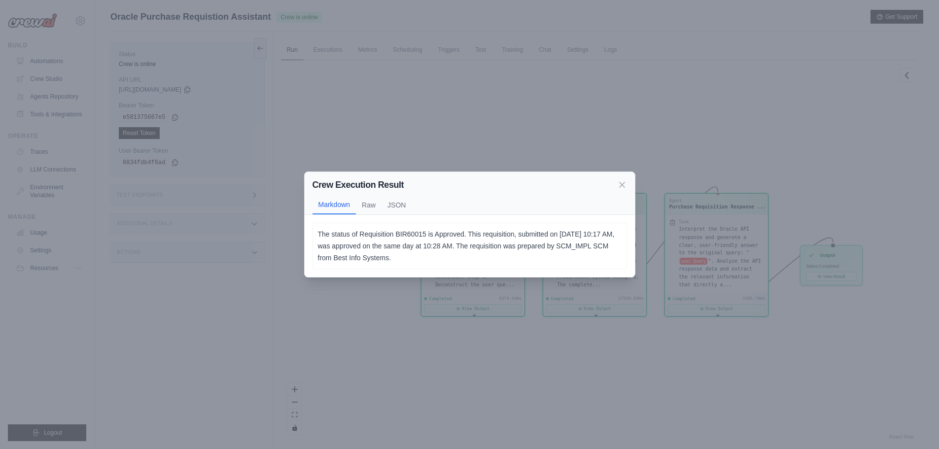
drag, startPoint x: 340, startPoint y: 258, endPoint x: 480, endPoint y: 257, distance: 139.5
click at [480, 257] on p "The status of Requisition BIR60015 is Approved. This requisition, submitted on …" at bounding box center [470, 245] width 304 height 35
click at [475, 258] on p "The status of Requisition BIR60015 is Approved. This requisition, submitted on …" at bounding box center [470, 245] width 304 height 35
click at [625, 184] on icon at bounding box center [622, 184] width 10 height 10
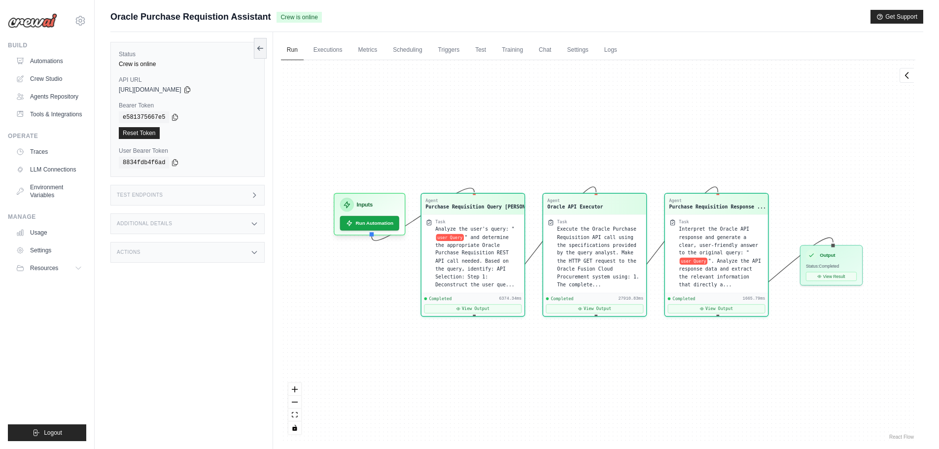
click at [370, 271] on div "Agent Purchase Requisition Query [PERSON_NAME]... Task Analyze the user's query…" at bounding box center [598, 251] width 634 height 382
click at [771, 129] on div "Agent Purchase Requisition Query [PERSON_NAME]... Task Analyze the user's query…" at bounding box center [598, 251] width 634 height 382
click at [570, 338] on div "Agent Purchase Requisition Query [PERSON_NAME]... Task Analyze the user's query…" at bounding box center [598, 251] width 634 height 382
click at [48, 96] on link "Agents Repository" at bounding box center [50, 97] width 74 height 16
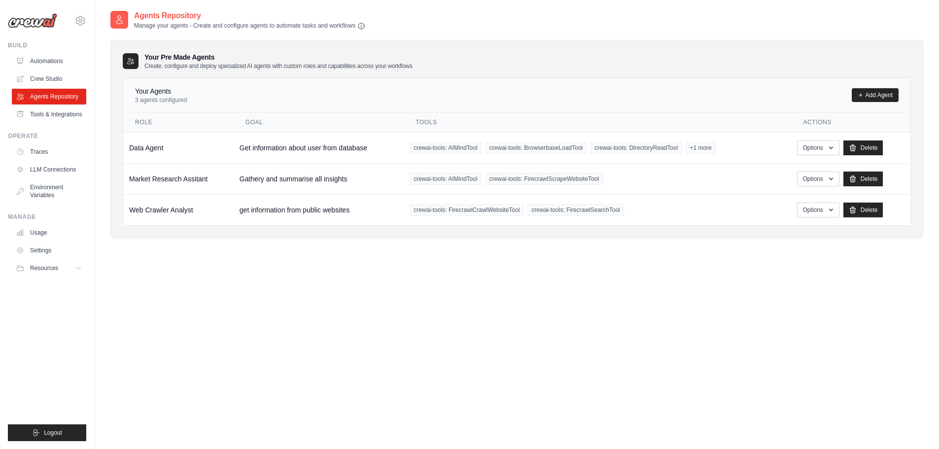
click at [667, 22] on div "Agents Repository Manage your agents - Create and configure agents to automate …" at bounding box center [516, 20] width 813 height 20
click at [858, 90] on link "Add Agent" at bounding box center [875, 95] width 47 height 14
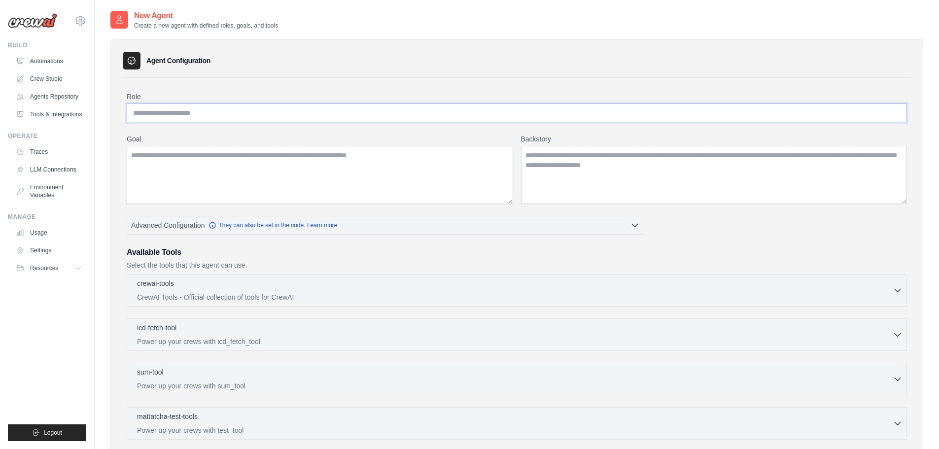
click at [244, 106] on input "Role" at bounding box center [517, 113] width 780 height 19
click at [160, 165] on textarea "Goal" at bounding box center [320, 175] width 387 height 58
click at [548, 158] on textarea "Backstory" at bounding box center [714, 175] width 387 height 58
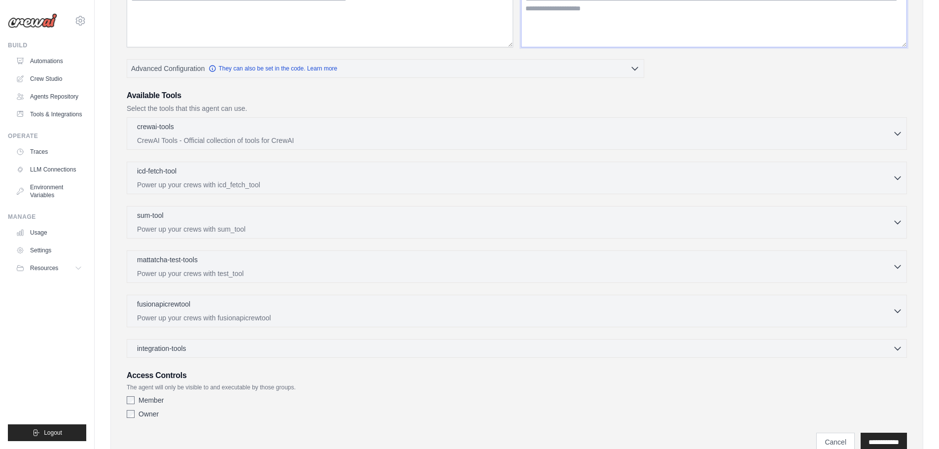
scroll to position [197, 0]
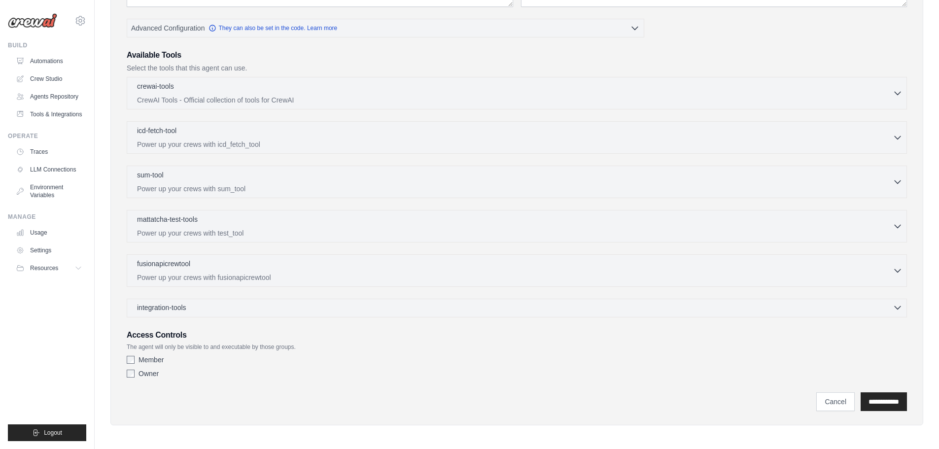
click at [209, 308] on div "integration-tools 0 selected" at bounding box center [520, 308] width 766 height 10
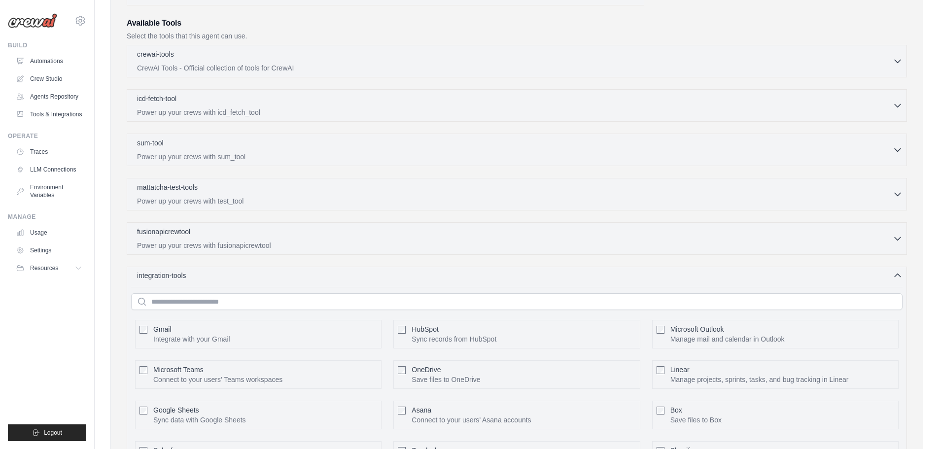
scroll to position [246, 0]
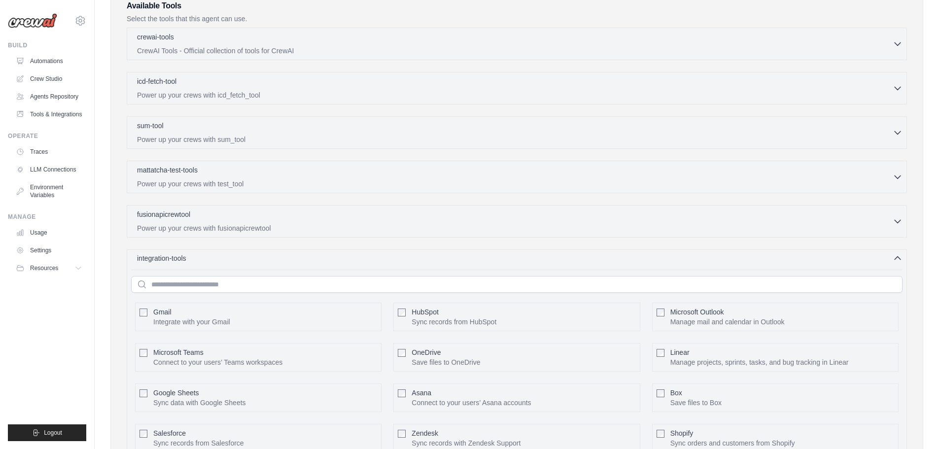
click at [206, 261] on div "integration-tools 0 selected" at bounding box center [520, 258] width 766 height 10
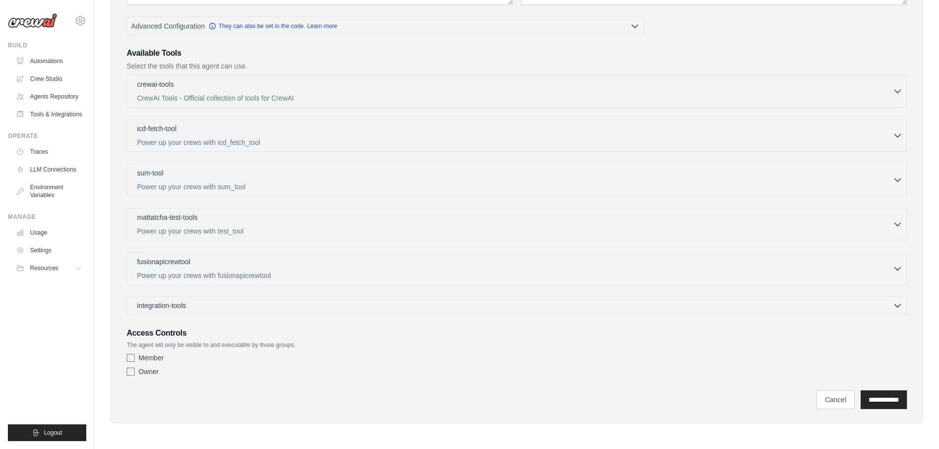
scroll to position [199, 0]
click at [203, 83] on div "crewai-tools 0 selected" at bounding box center [515, 85] width 756 height 12
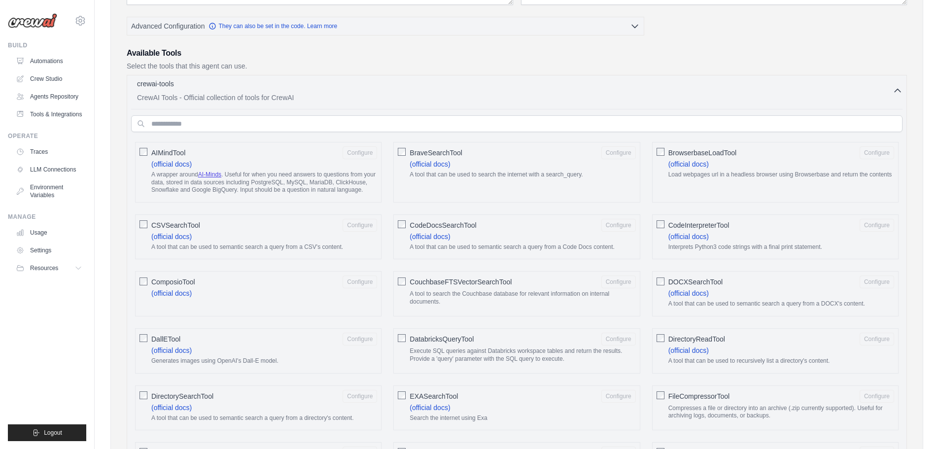
click at [203, 83] on div "crewai-tools 0 selected" at bounding box center [515, 85] width 756 height 12
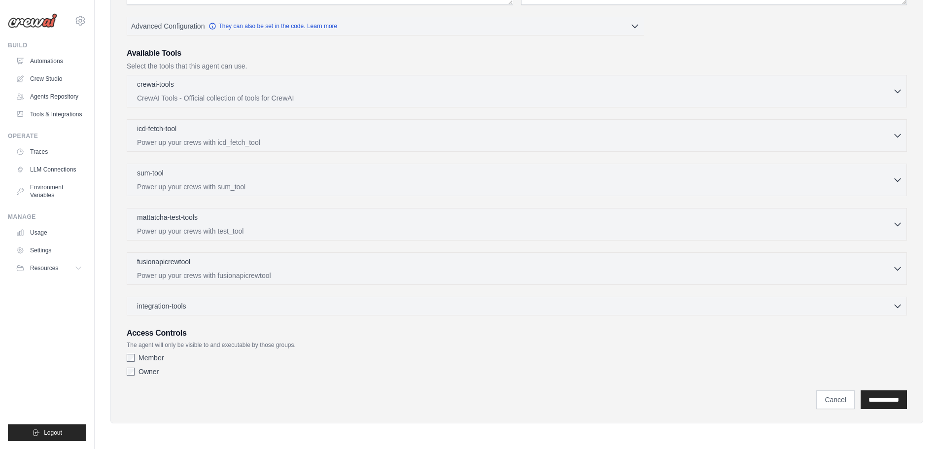
click at [131, 367] on div "Owner" at bounding box center [517, 372] width 780 height 10
click at [833, 397] on link "Cancel" at bounding box center [835, 399] width 38 height 19
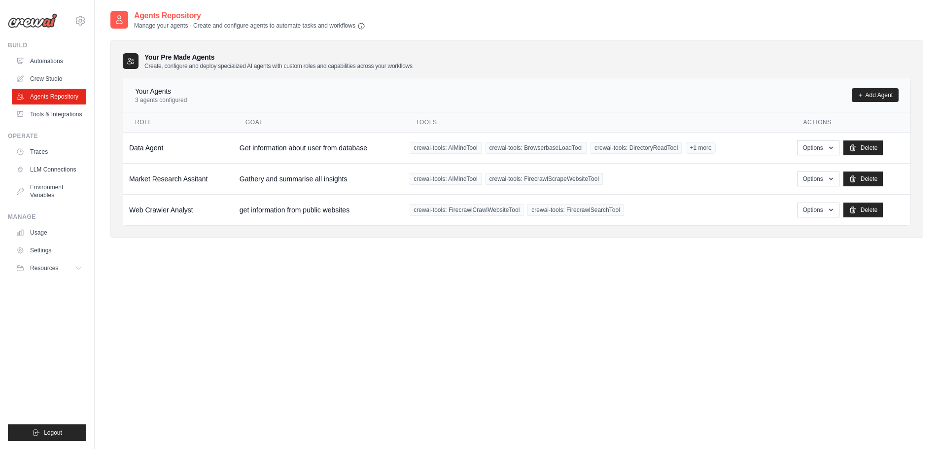
click at [364, 268] on div "Agents Repository Manage your agents - Create and configure agents to automate …" at bounding box center [516, 234] width 813 height 449
click at [470, 277] on div "Agents Repository Manage your agents - Create and configure agents to automate …" at bounding box center [516, 234] width 813 height 449
drag, startPoint x: 503, startPoint y: 351, endPoint x: 479, endPoint y: 346, distance: 24.2
click at [503, 351] on div "Agents Repository Manage your agents - Create and configure agents to automate …" at bounding box center [516, 234] width 813 height 449
click at [332, 278] on div "Agents Repository Manage your agents - Create and configure agents to automate …" at bounding box center [516, 234] width 813 height 449
